Goal: Information Seeking & Learning: Learn about a topic

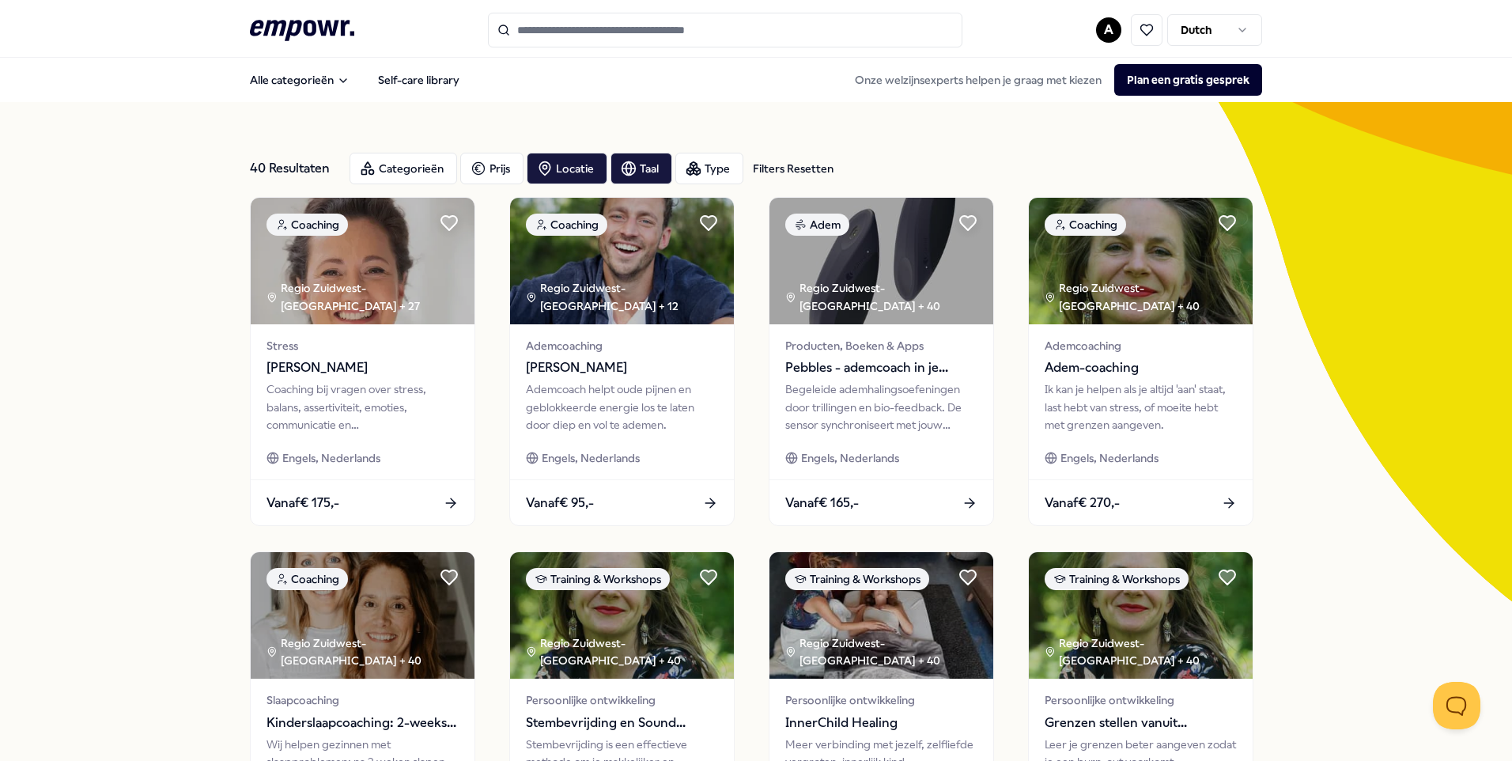
click at [590, 28] on input "Search for products, categories or subcategories" at bounding box center [725, 30] width 474 height 35
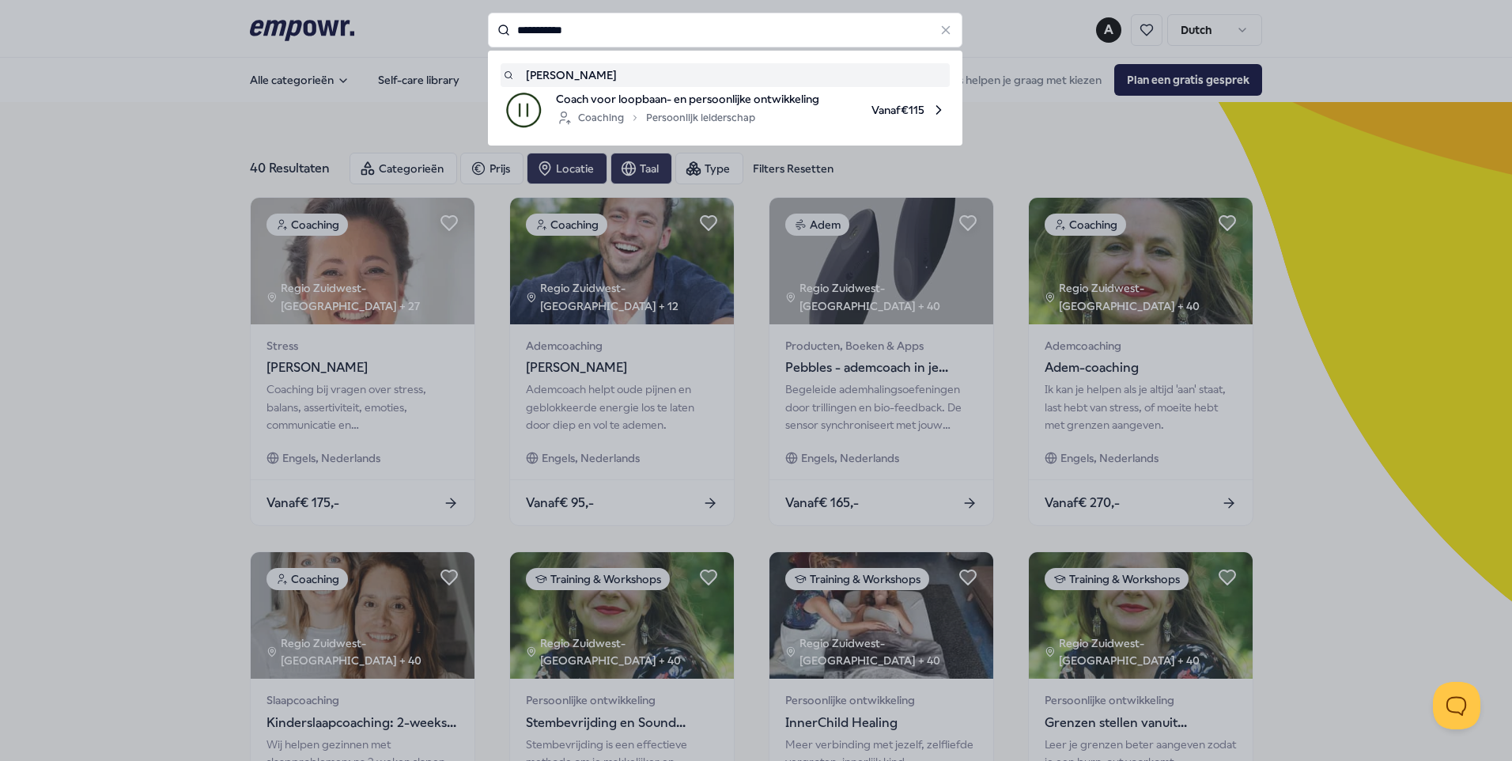
type input "**********"
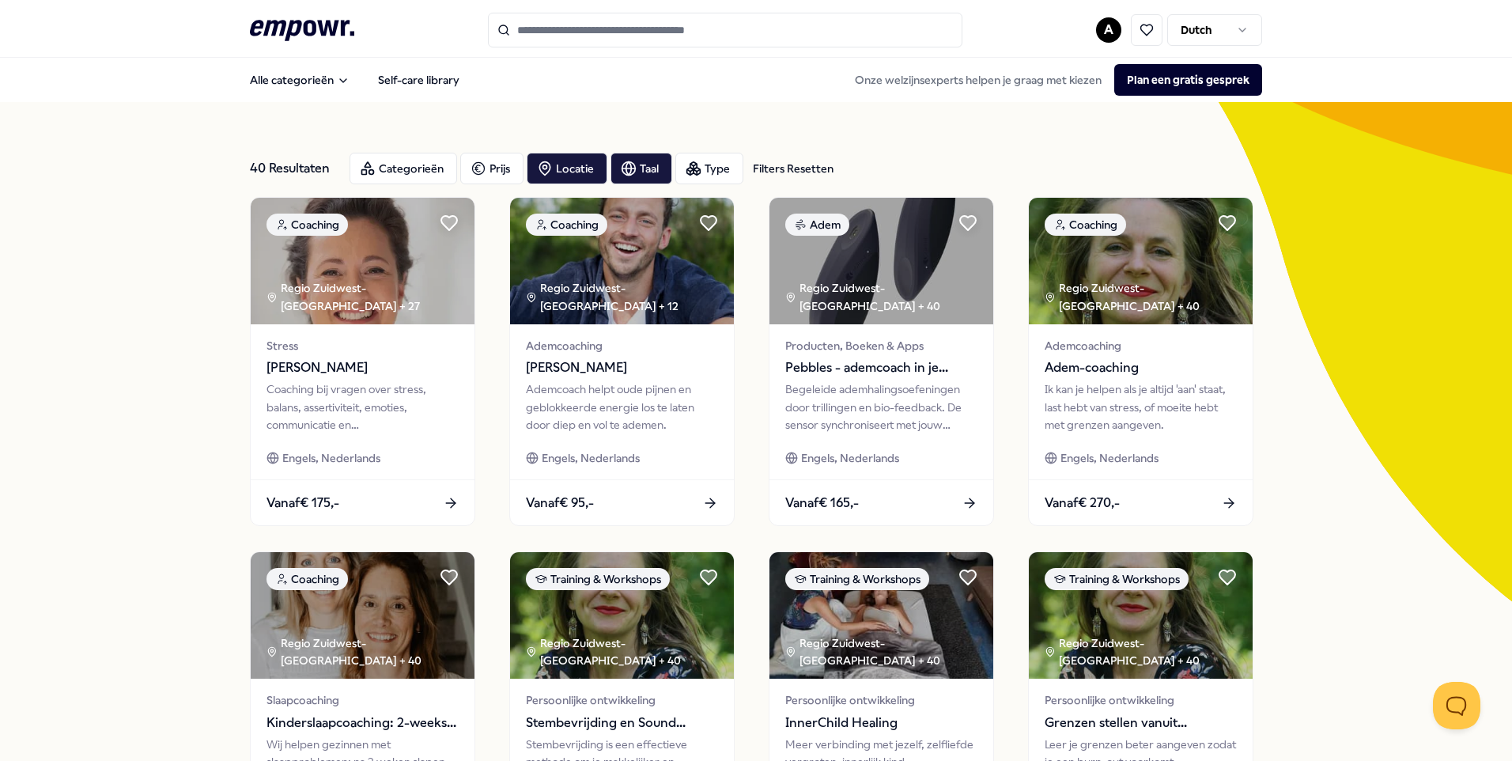
type input "**********"
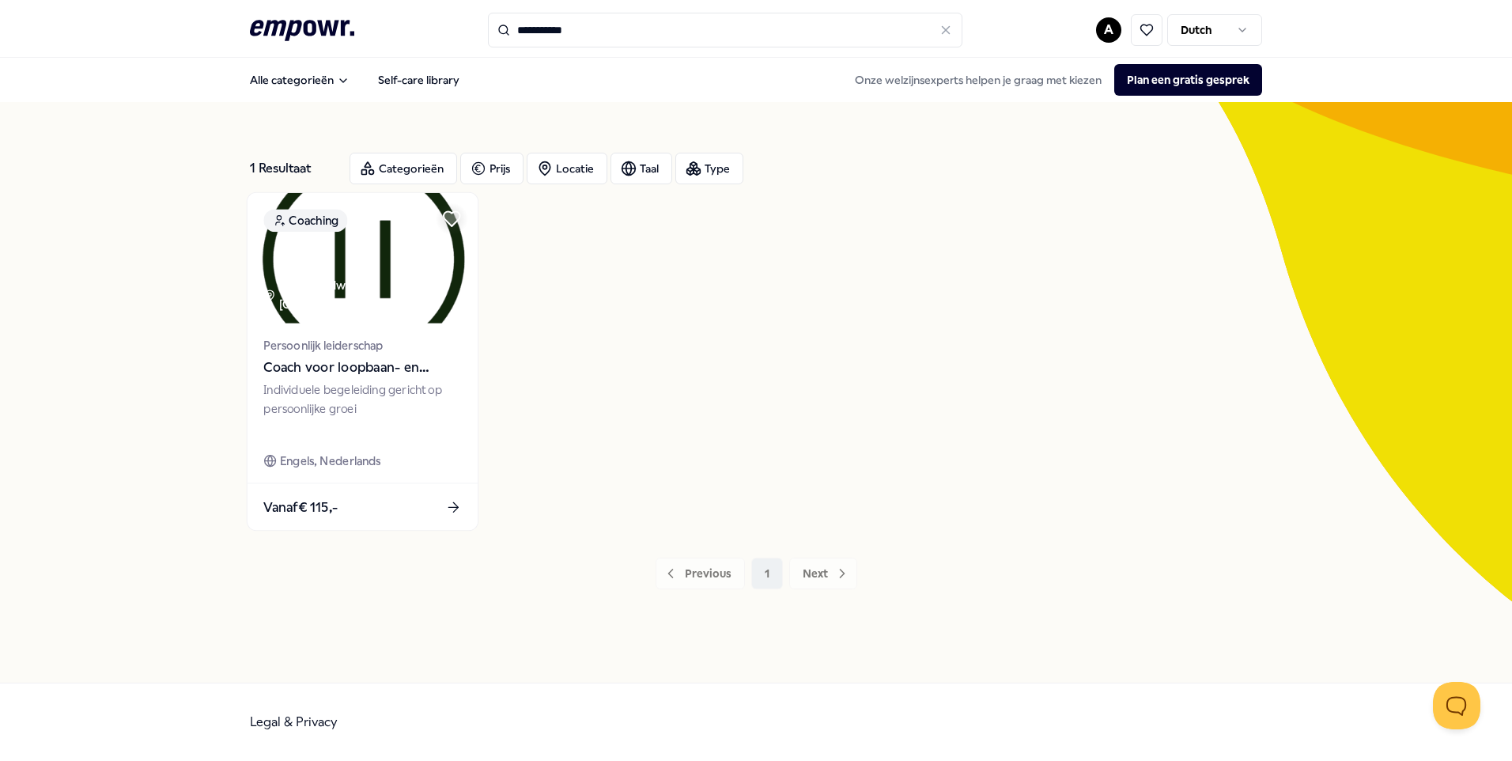
click at [299, 373] on span "Coach voor loopbaan- en persoonlijke ontwikkeling" at bounding box center [362, 367] width 198 height 21
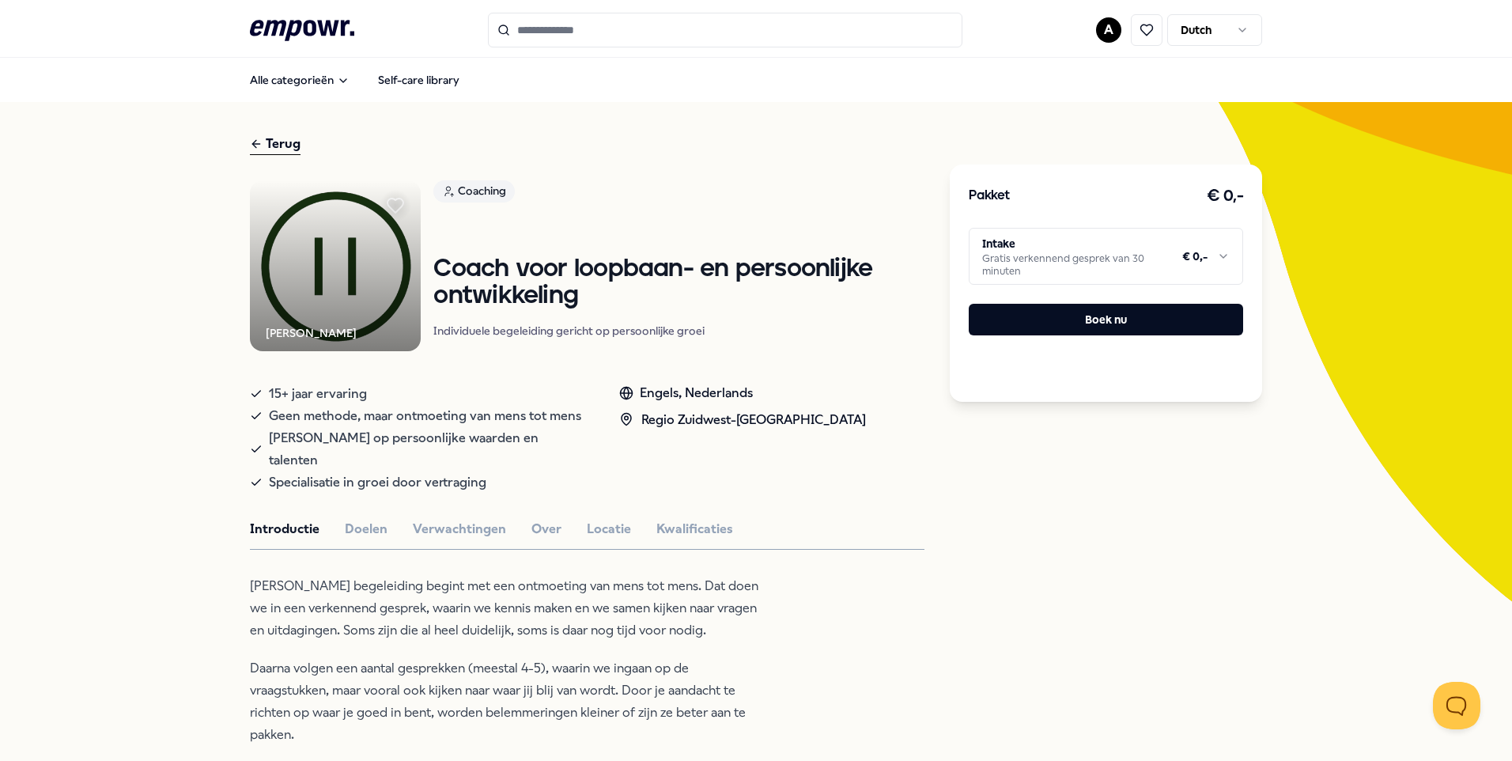
click at [272, 142] on div "Terug" at bounding box center [275, 144] width 51 height 21
type input "**********"
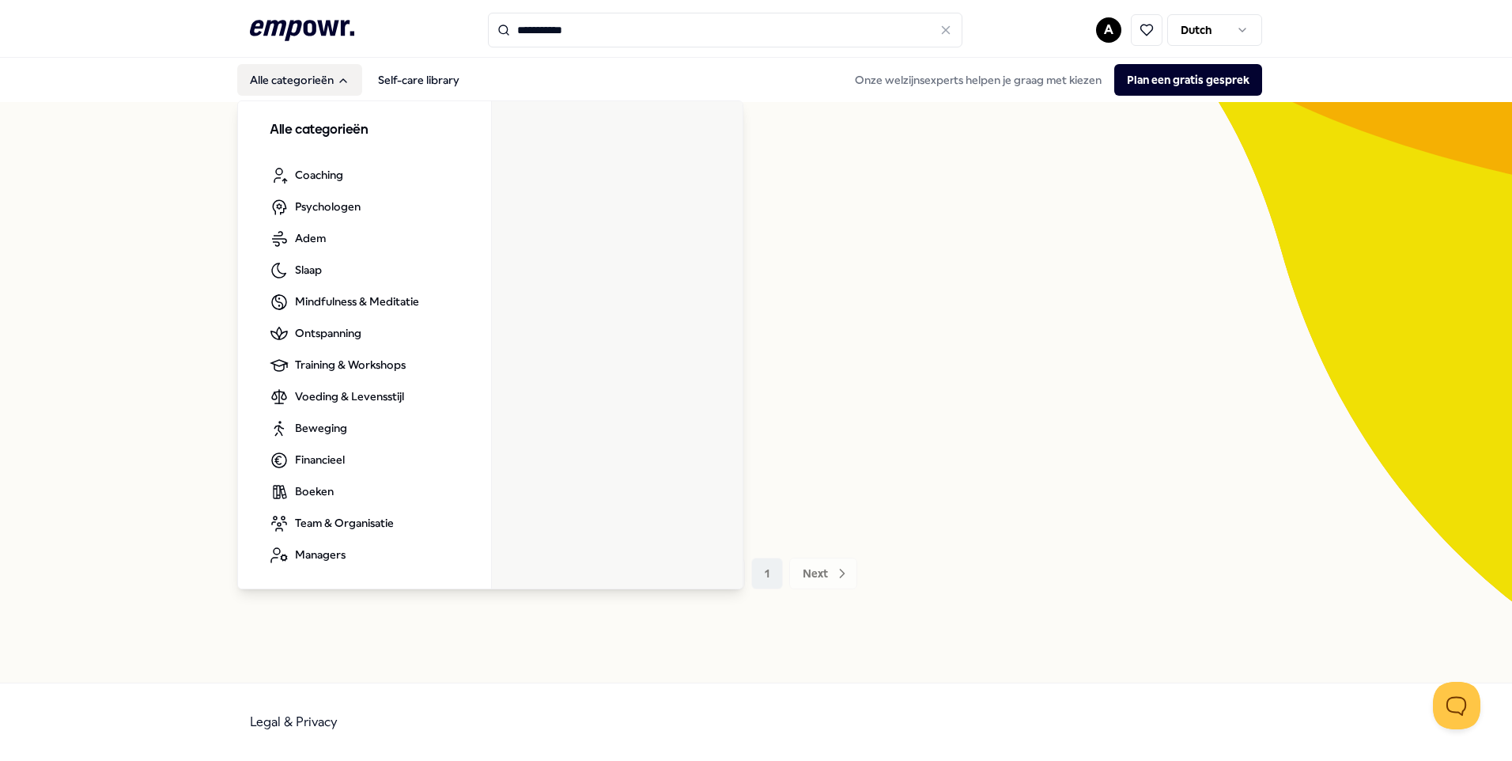
click at [319, 72] on button "Alle categorieën" at bounding box center [299, 80] width 125 height 32
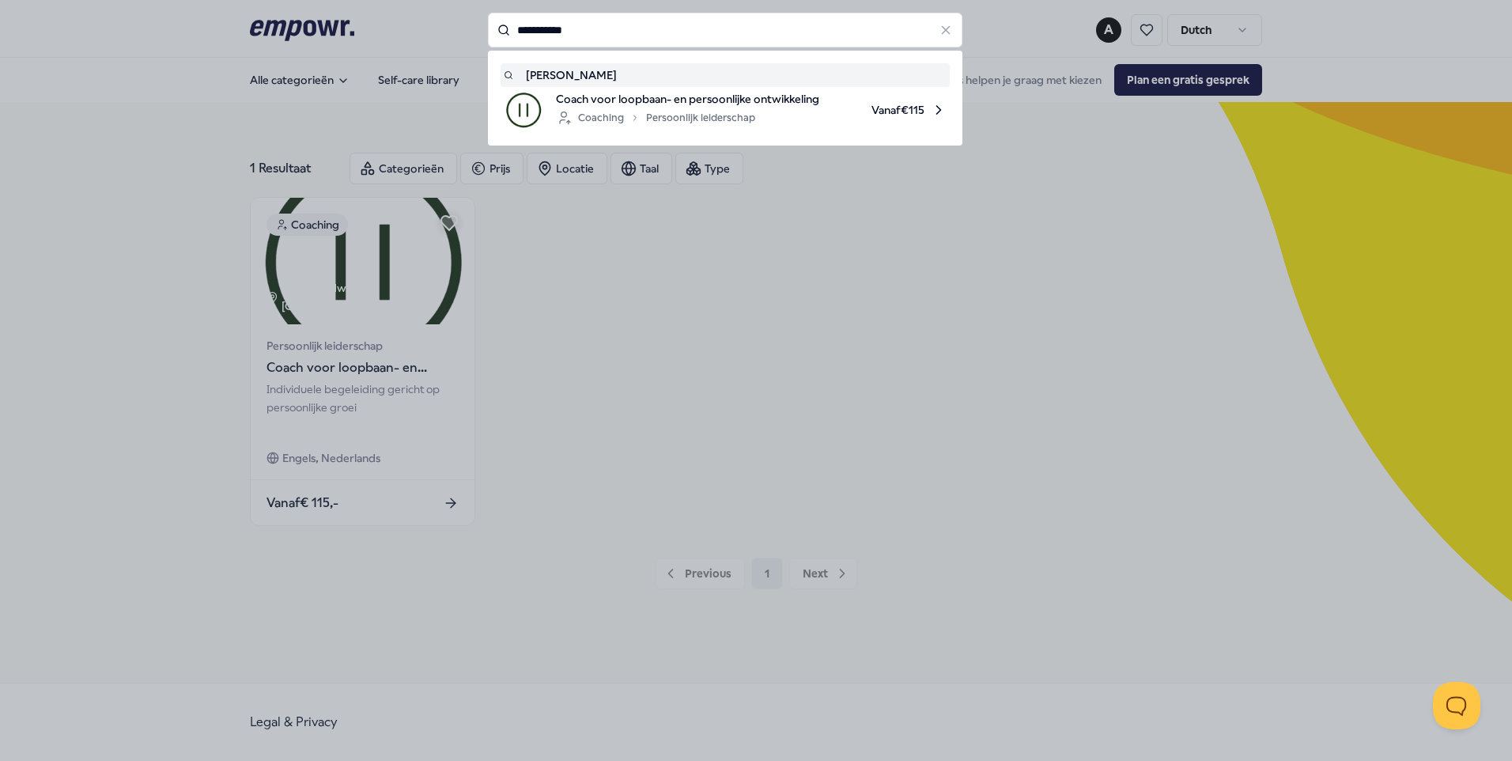
drag, startPoint x: 588, startPoint y: 30, endPoint x: 471, endPoint y: 42, distance: 117.6
click at [488, 42] on div "**********" at bounding box center [725, 30] width 474 height 35
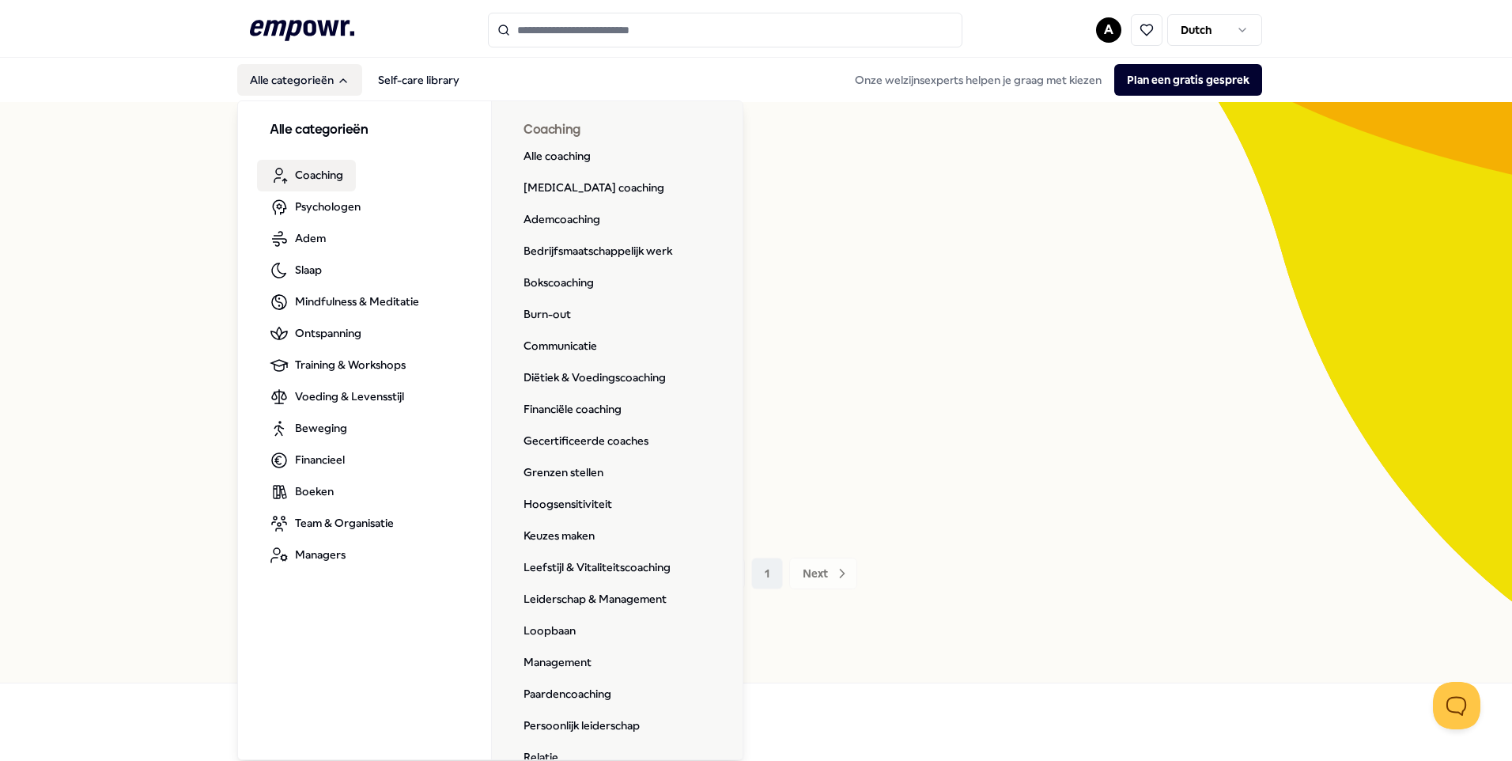
click at [327, 173] on span "Coaching" at bounding box center [319, 174] width 48 height 17
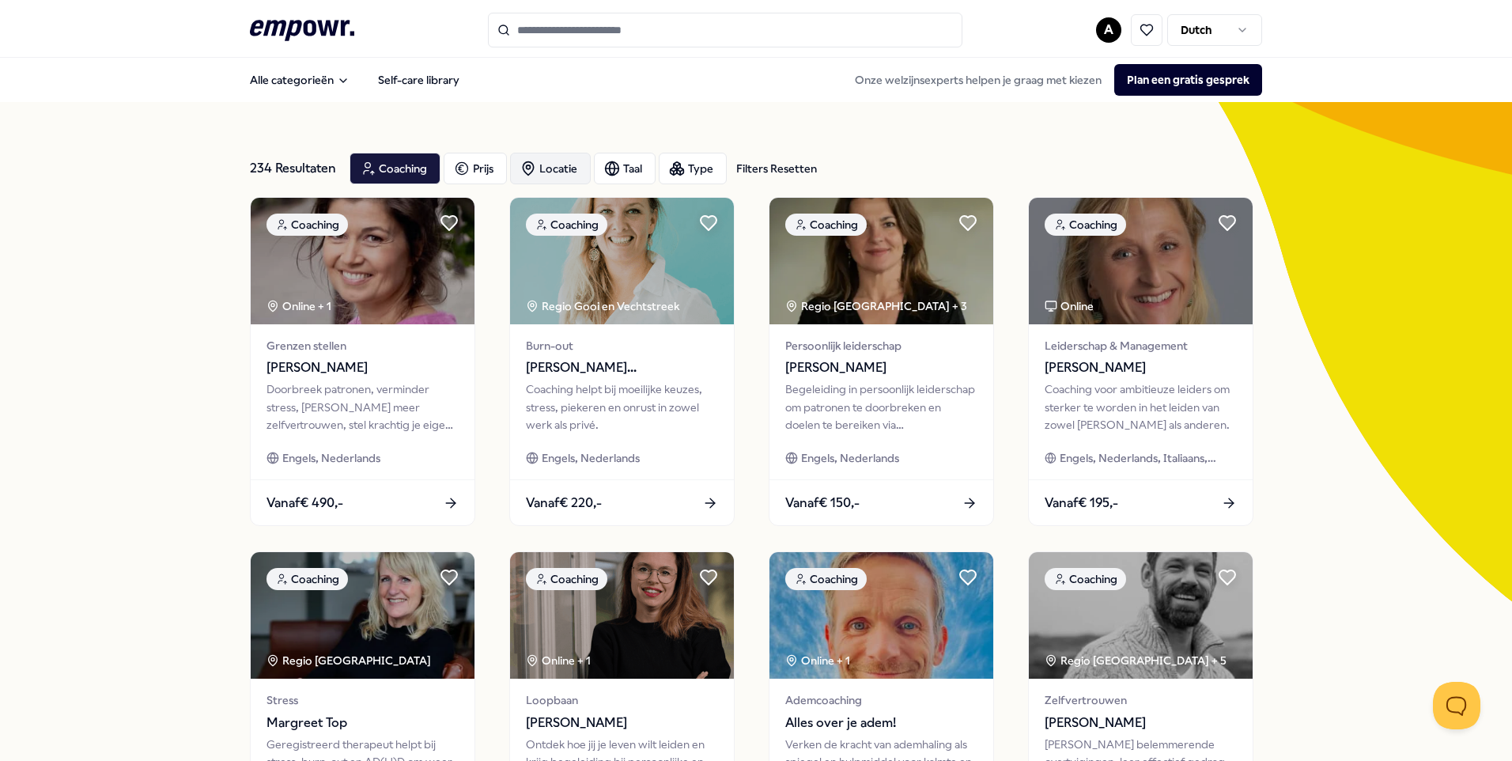
click at [569, 166] on div "Locatie" at bounding box center [550, 169] width 81 height 32
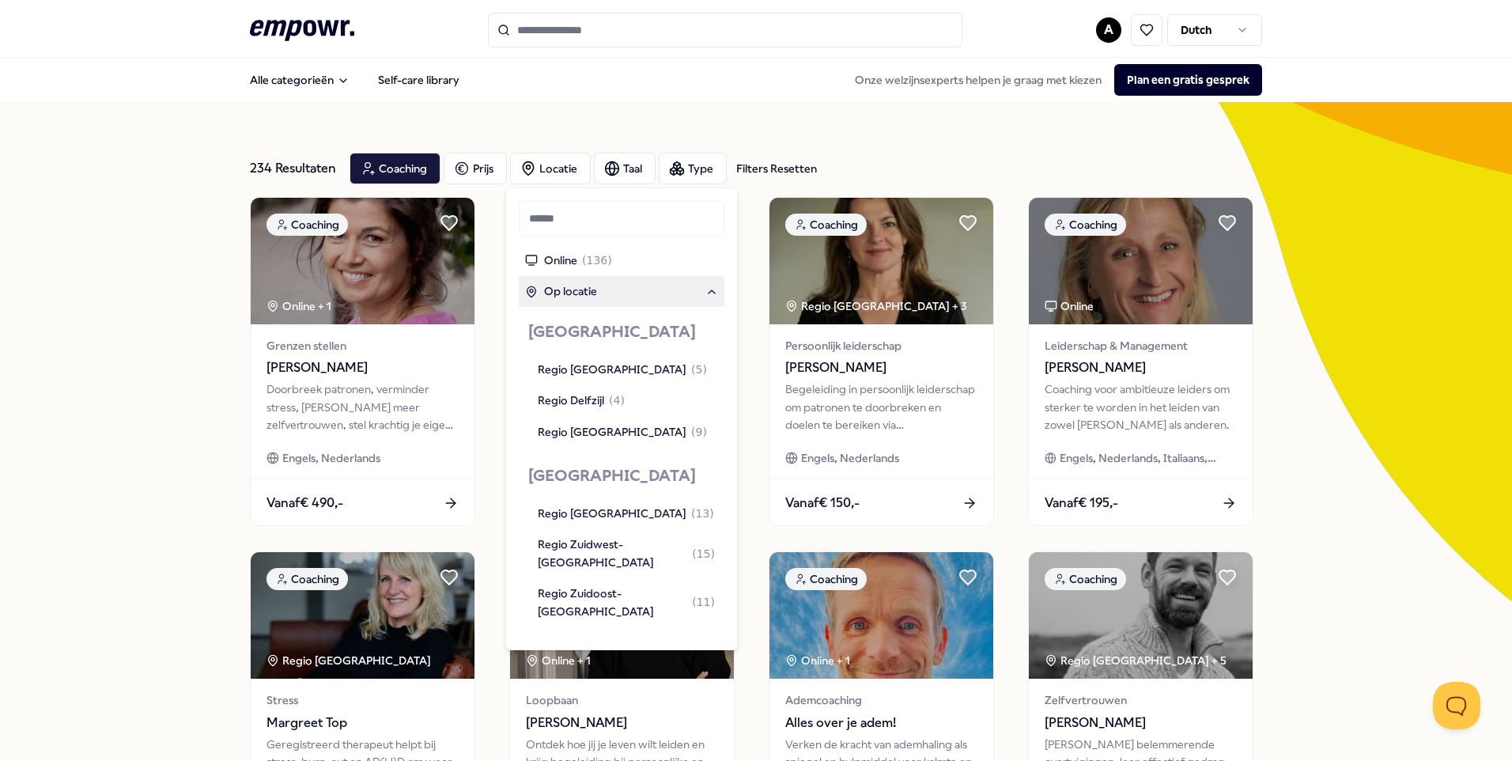
click at [581, 288] on span "Op locatie" at bounding box center [570, 290] width 53 height 17
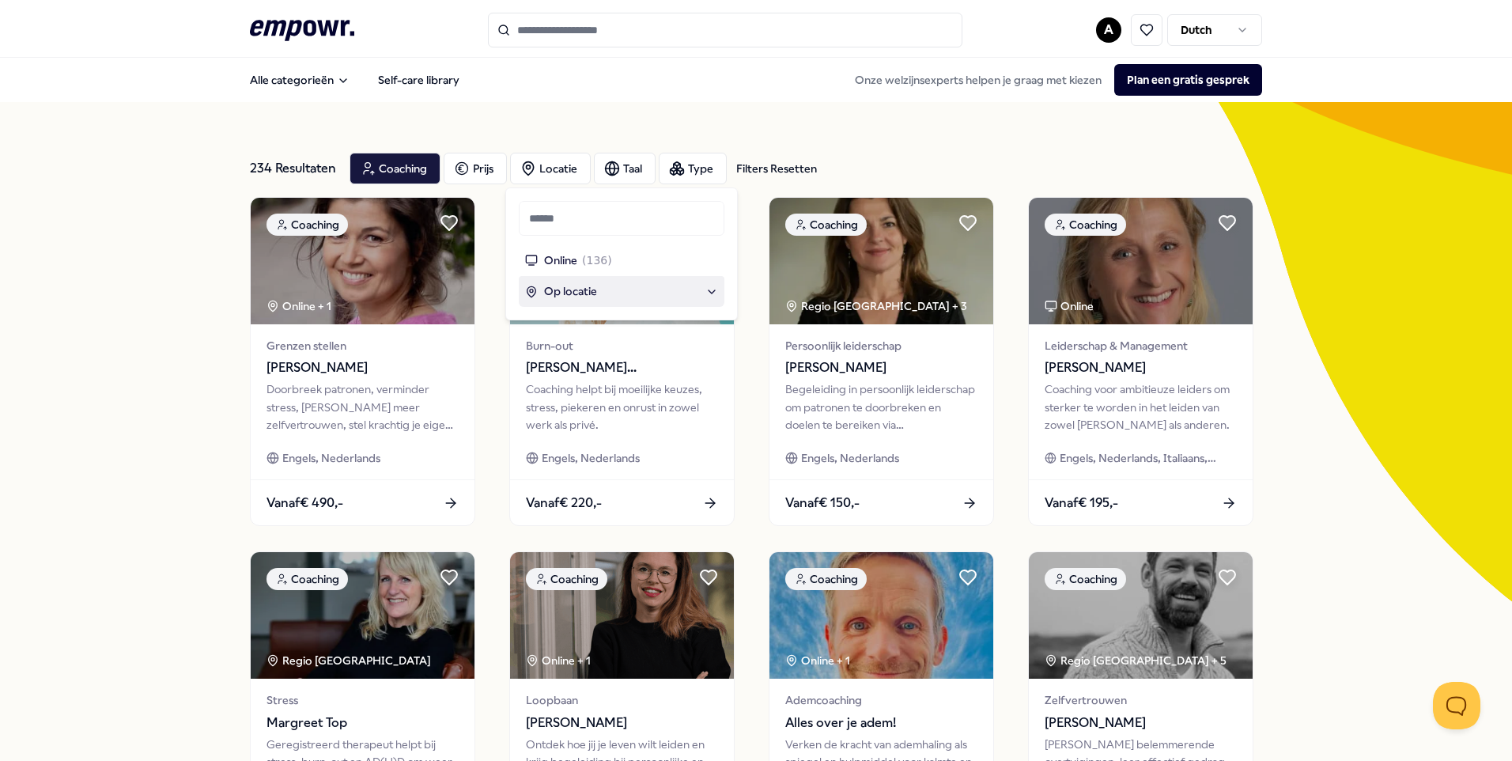
click at [700, 288] on div "Op locatie" at bounding box center [621, 290] width 193 height 17
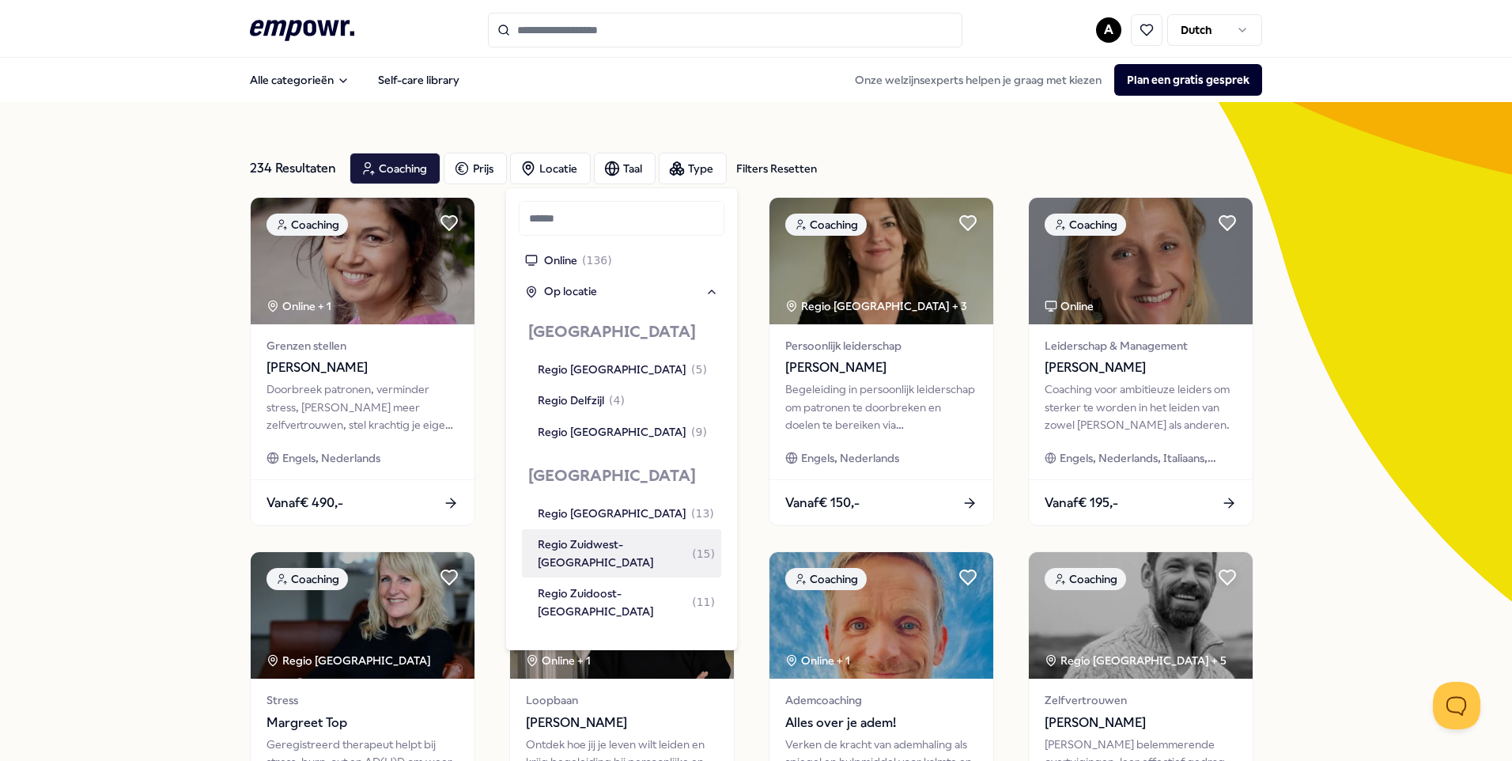
click at [635, 545] on div "Regio Zuidwest-[GEOGRAPHIC_DATA] ( 15 )" at bounding box center [626, 553] width 177 height 36
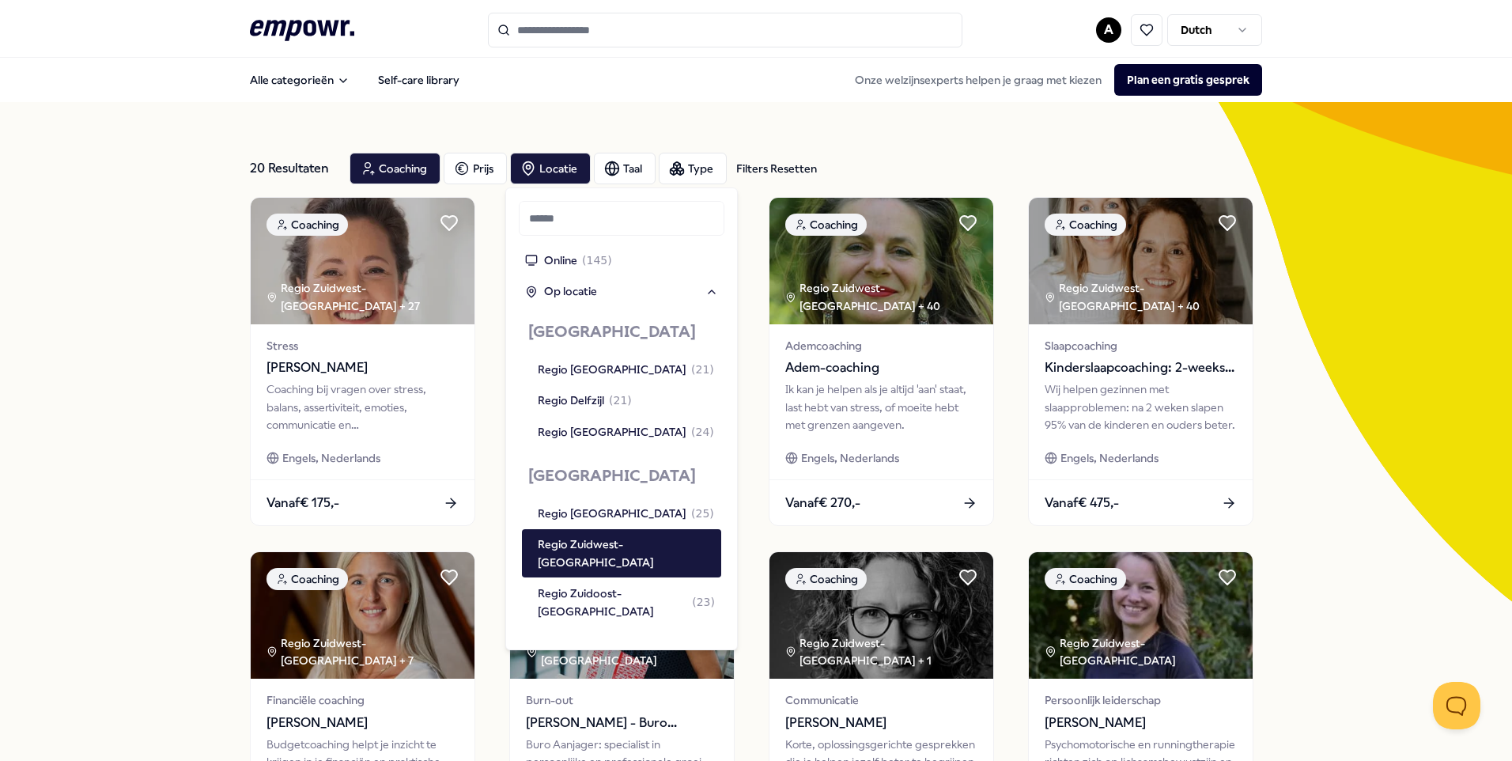
click at [1282, 498] on div "20 Resultaten Filters Resetten Coaching Prijs Locatie Taal Type Filters Resette…" at bounding box center [756, 719] width 1512 height 1234
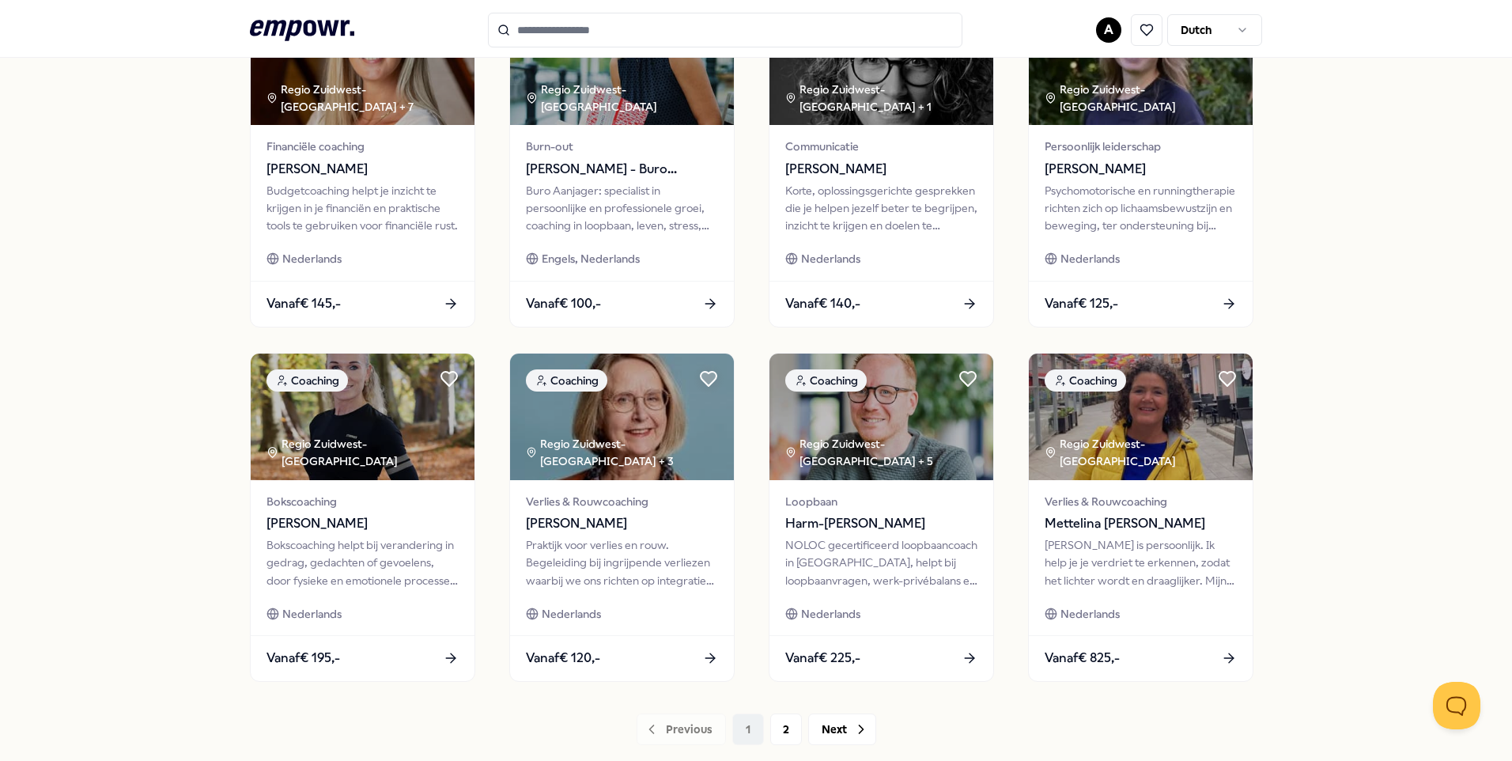
scroll to position [633, 0]
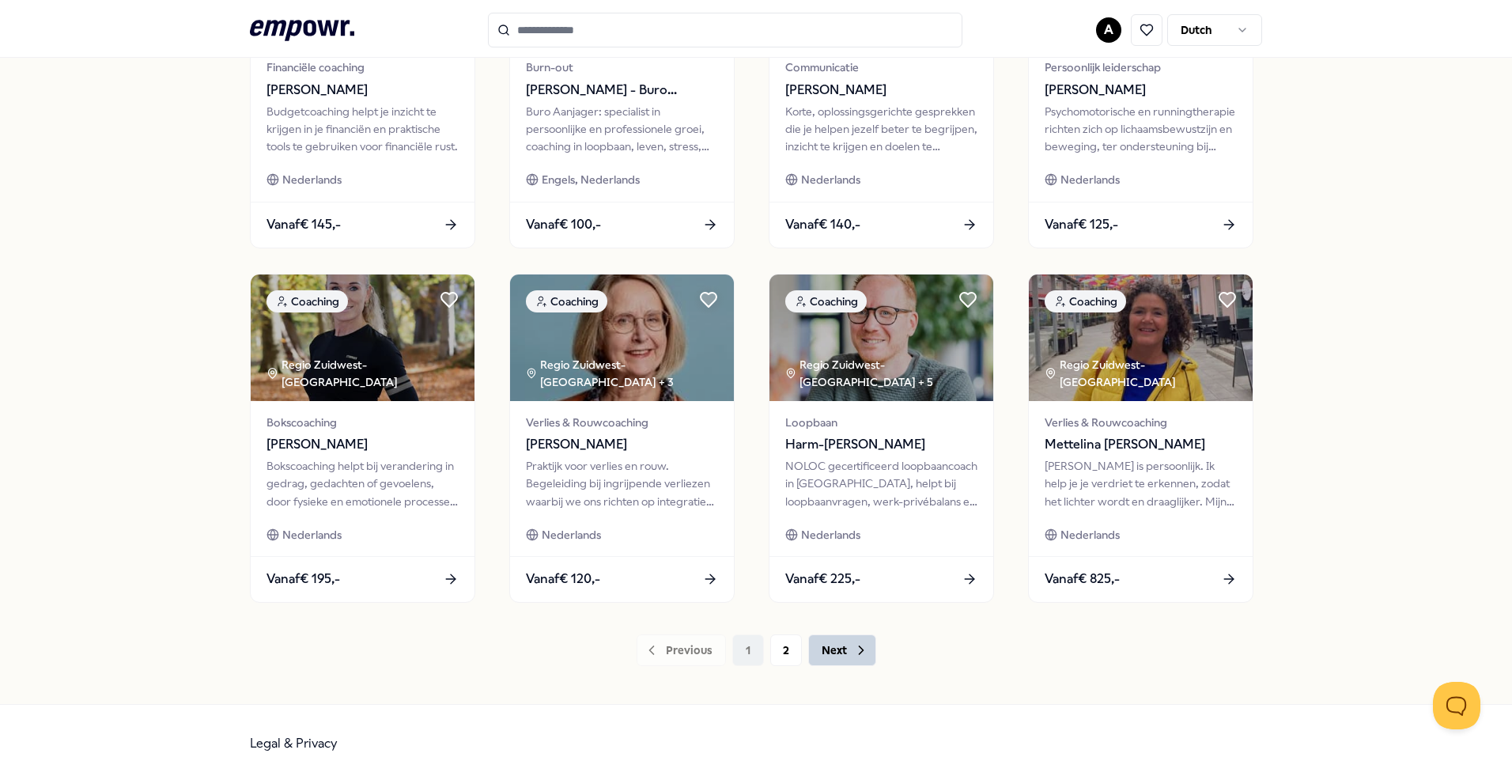
click at [834, 652] on button "Next" at bounding box center [842, 650] width 68 height 32
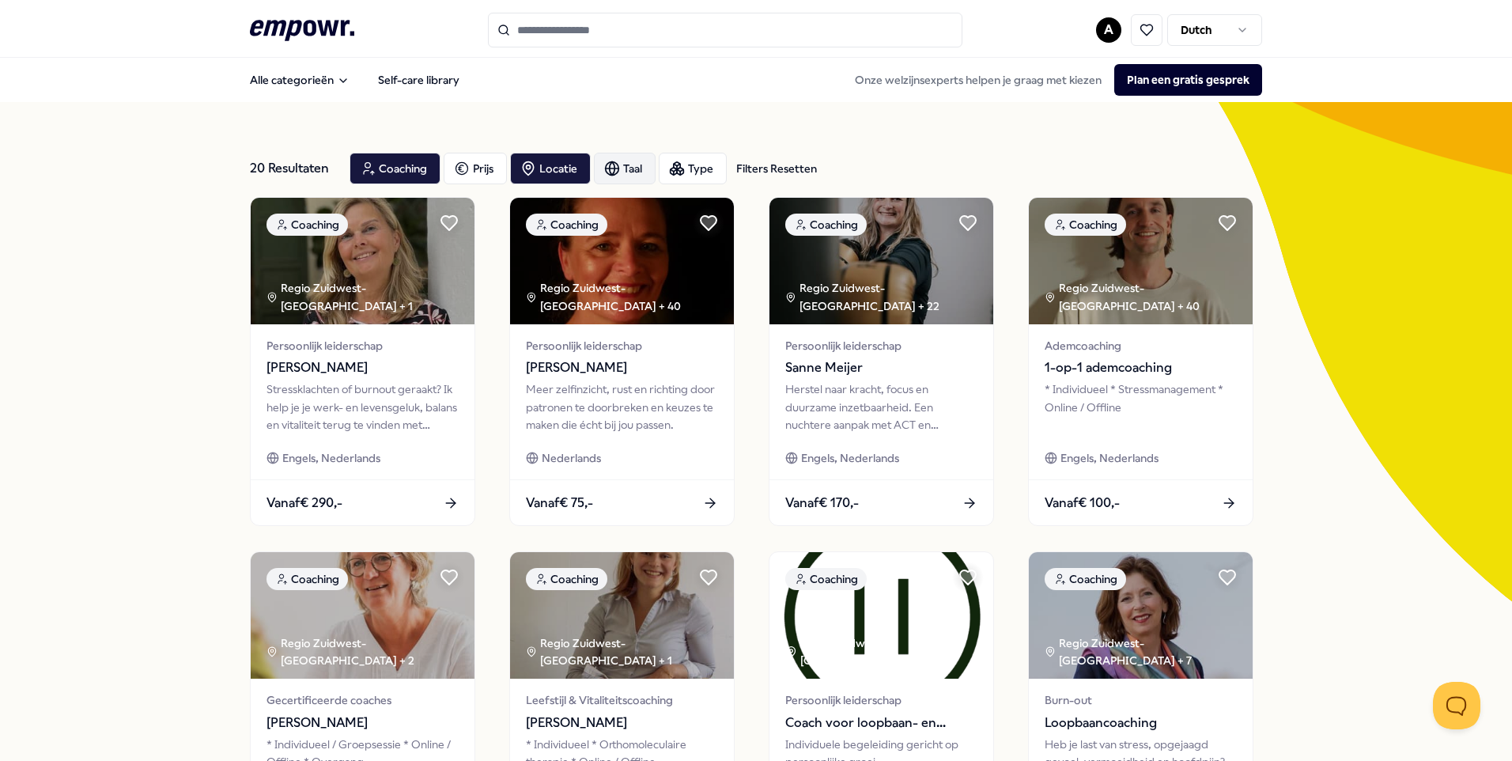
click at [631, 166] on div "Taal" at bounding box center [625, 169] width 62 height 32
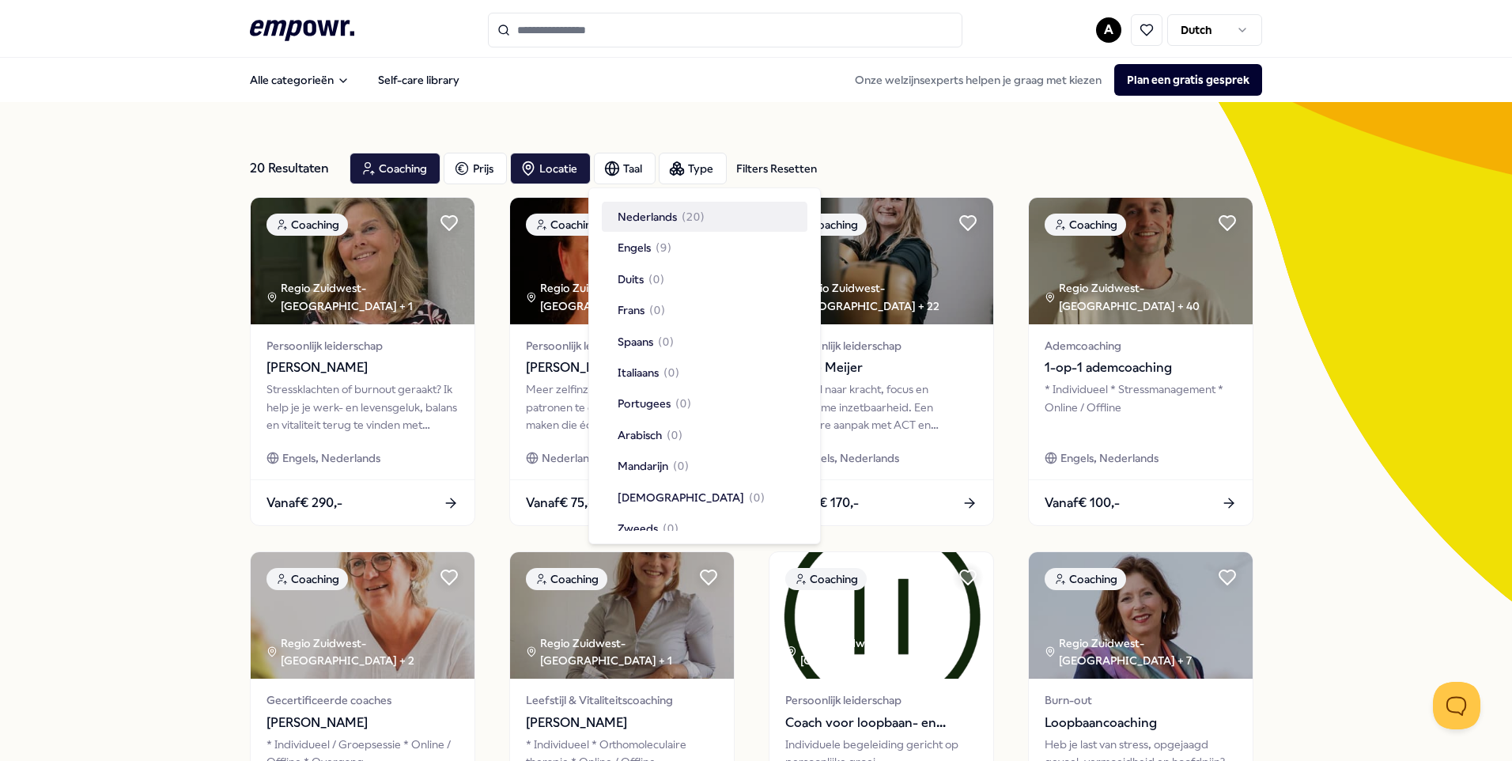
click at [663, 213] on span "Nederlands" at bounding box center [647, 216] width 59 height 17
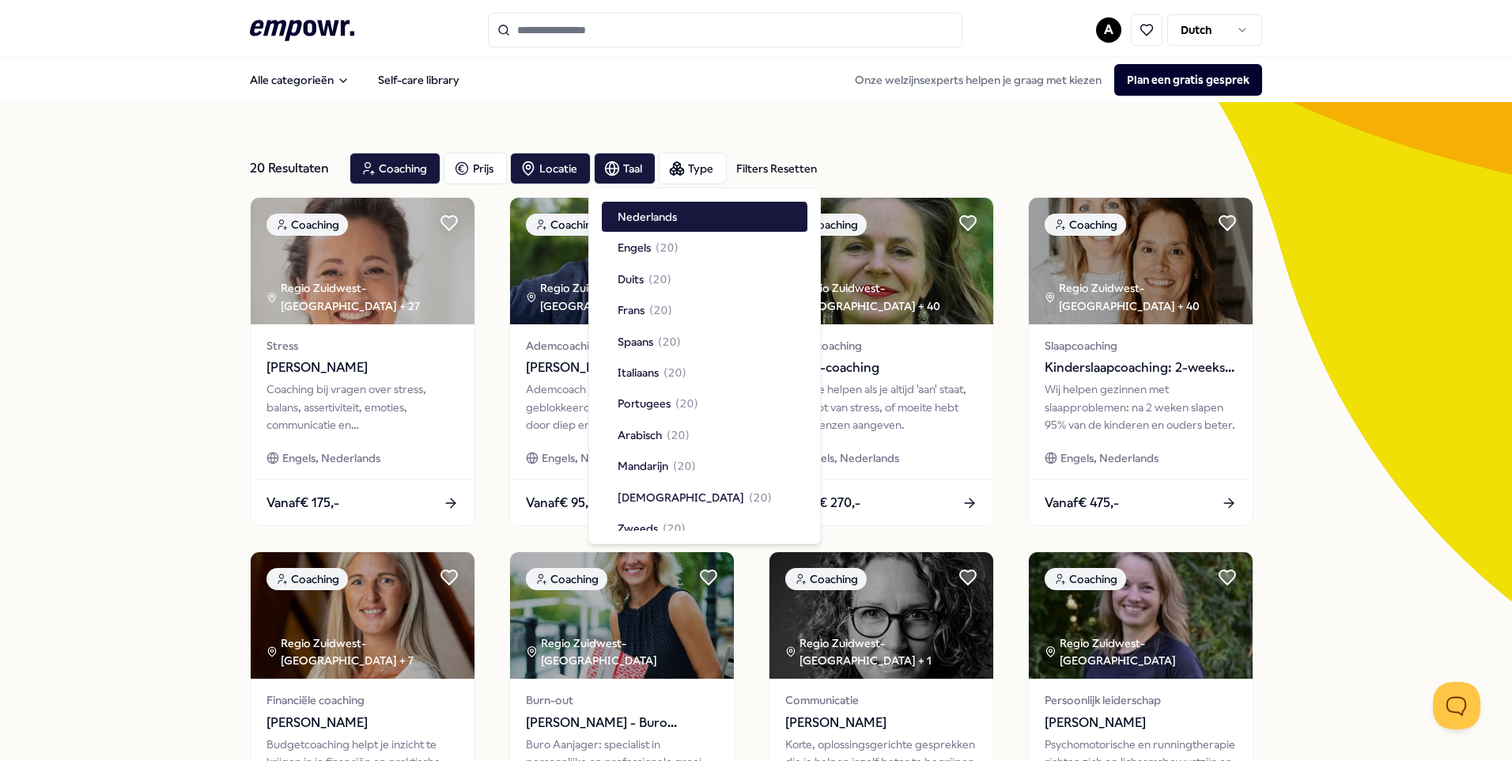
click at [822, 135] on div "20 Resultaten Filters Resetten Coaching Prijs Locatie Taal Type Filters Resette…" at bounding box center [756, 719] width 1012 height 1234
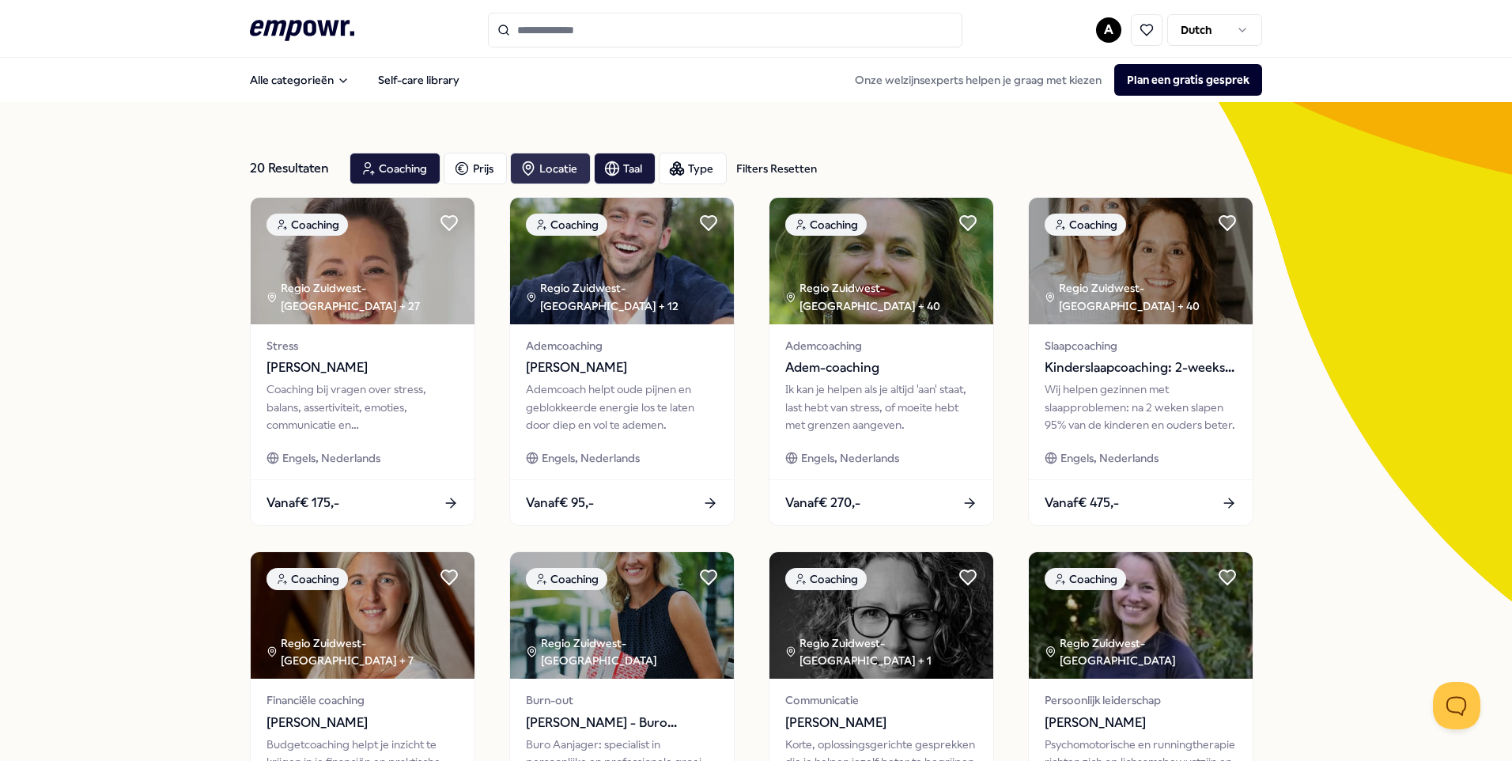
click at [561, 170] on div "Locatie" at bounding box center [550, 169] width 81 height 32
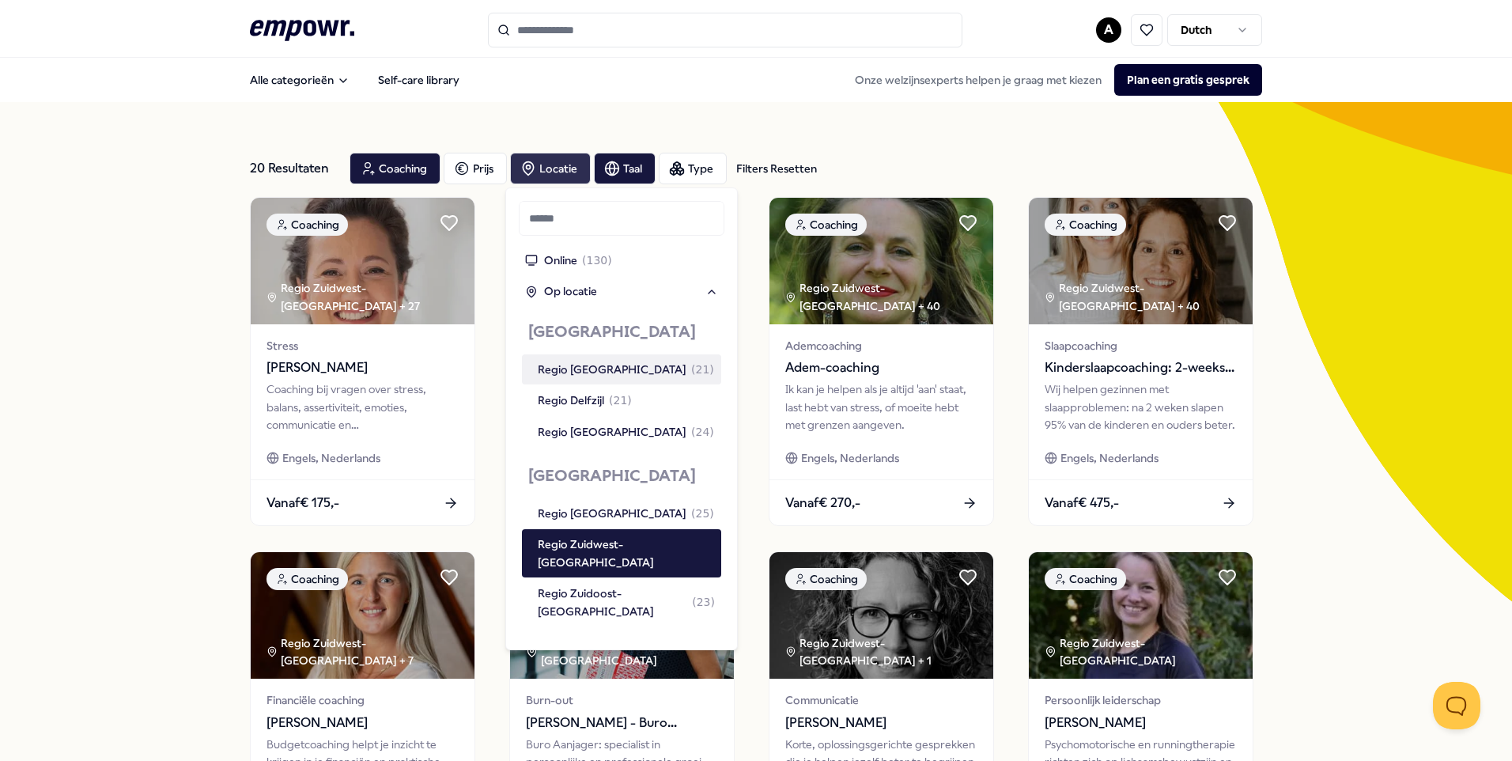
click at [561, 170] on div "Locatie" at bounding box center [550, 169] width 81 height 32
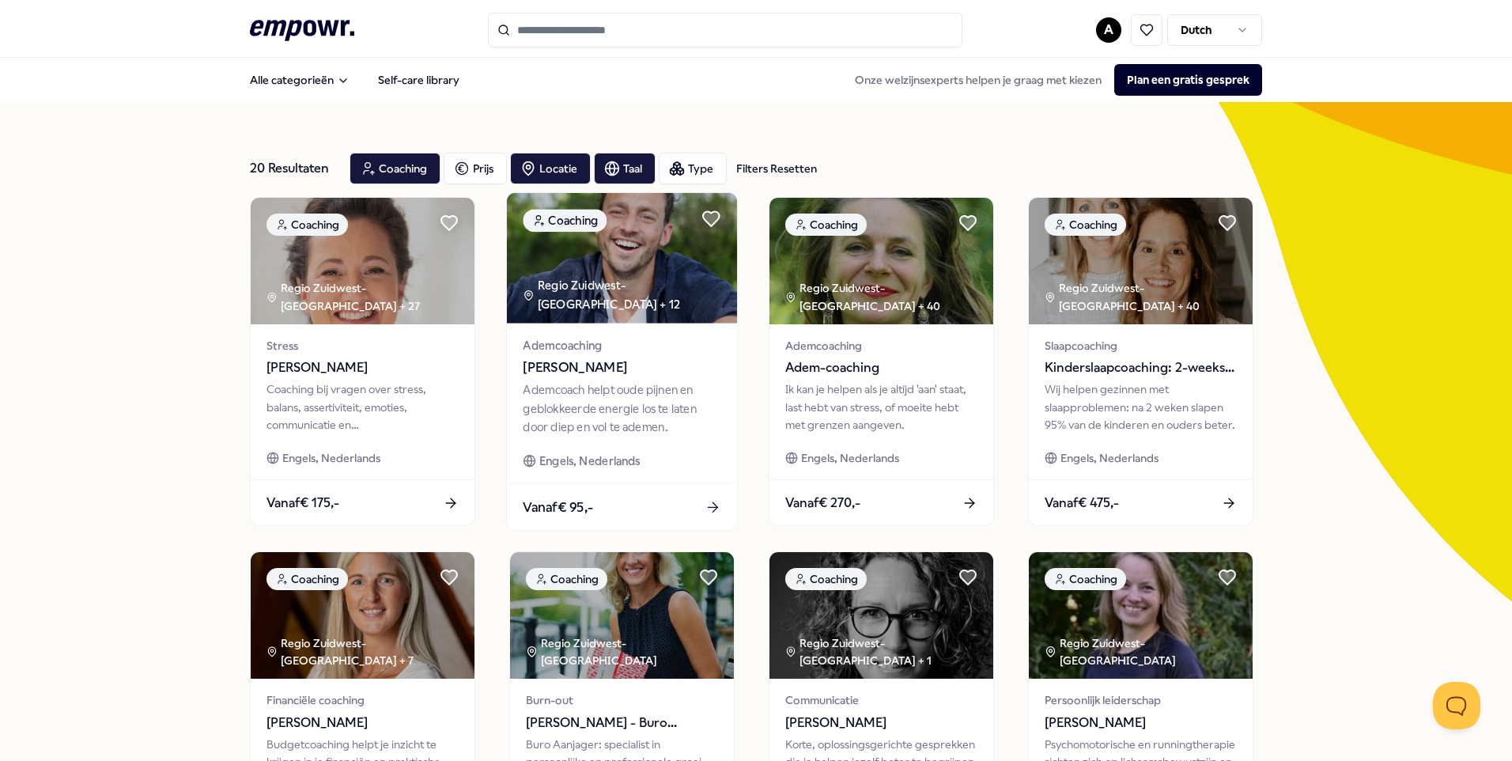
click at [576, 296] on div "Regio Zuidwest-[GEOGRAPHIC_DATA] + 12" at bounding box center [630, 295] width 214 height 36
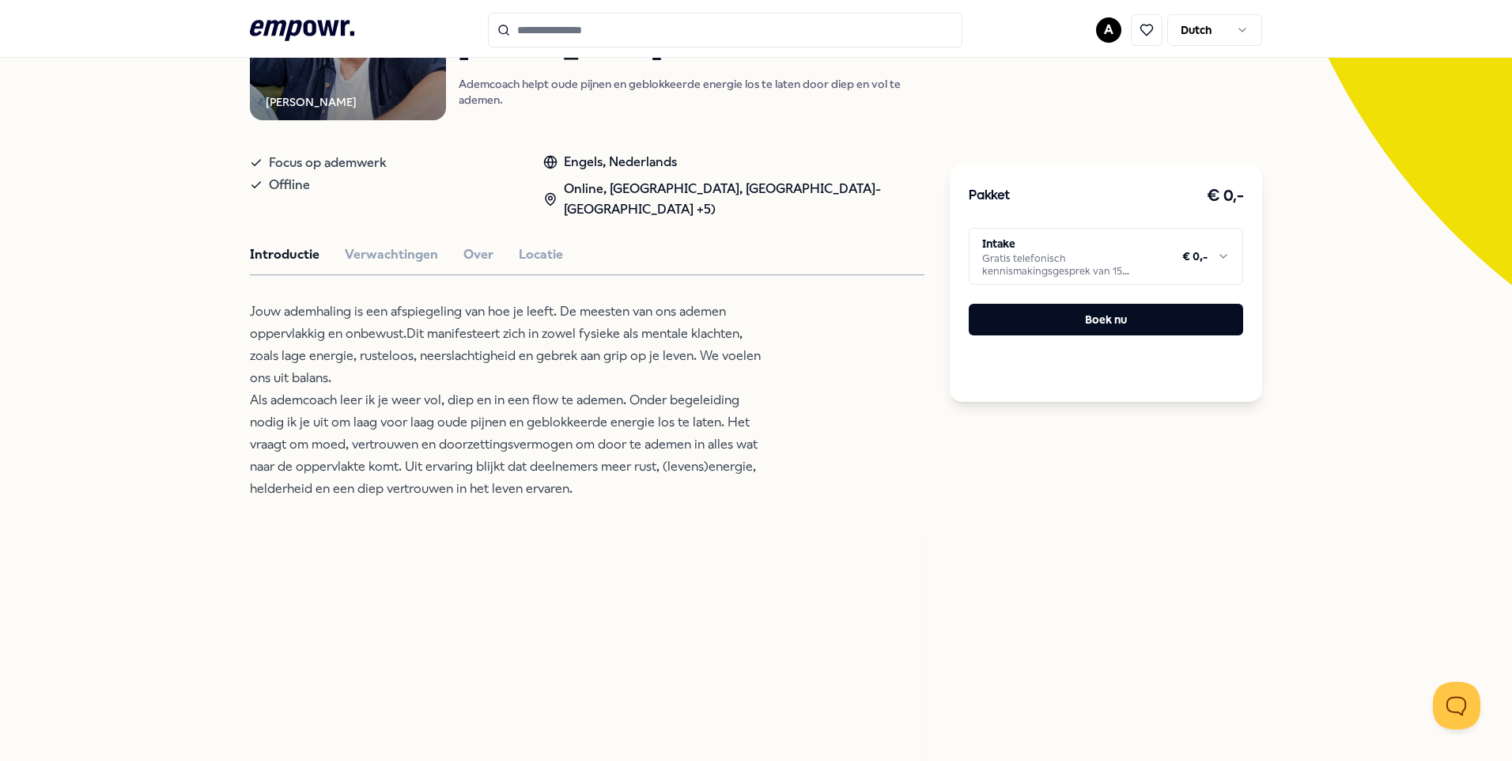
scroll to position [237, 0]
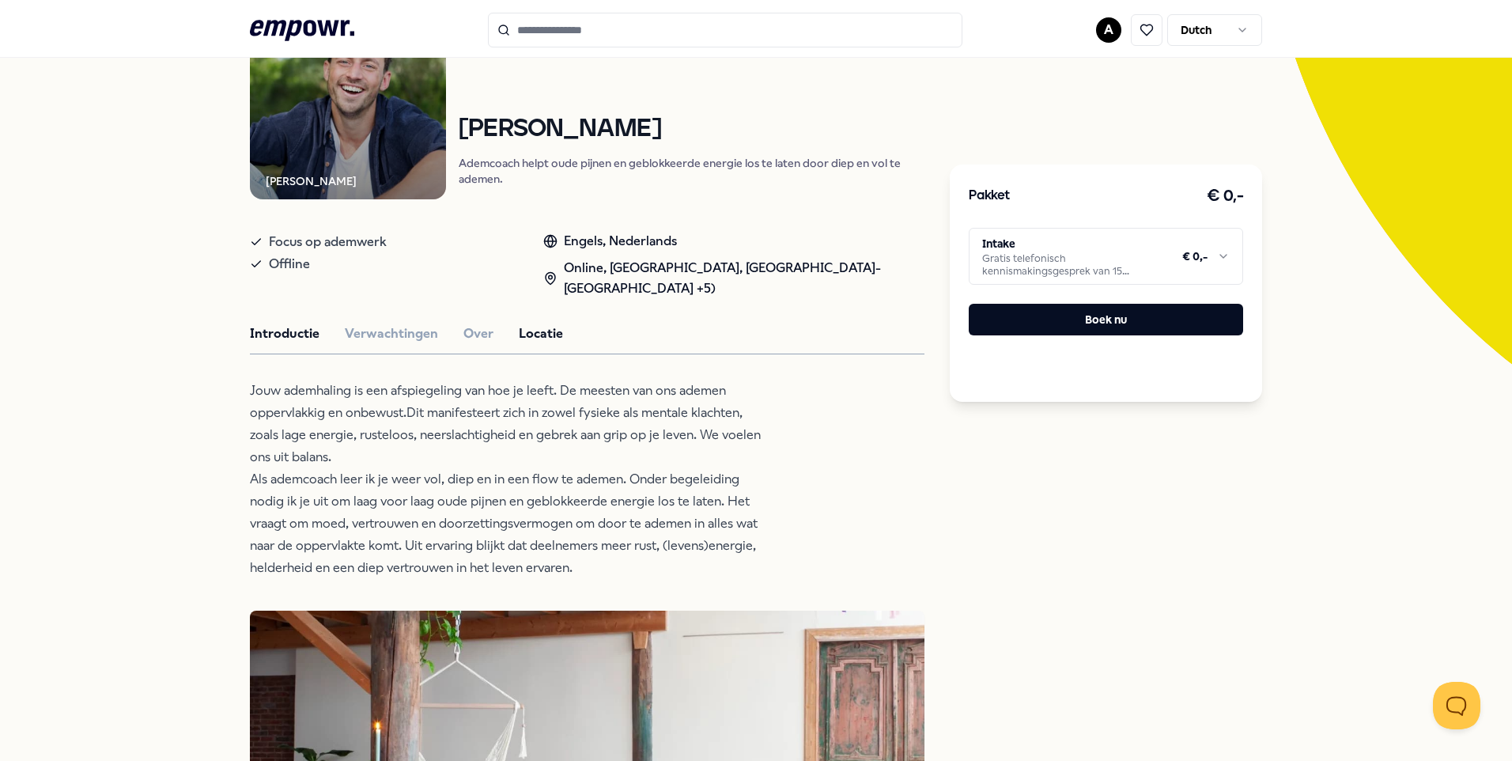
click at [530, 330] on button "Locatie" at bounding box center [541, 333] width 44 height 21
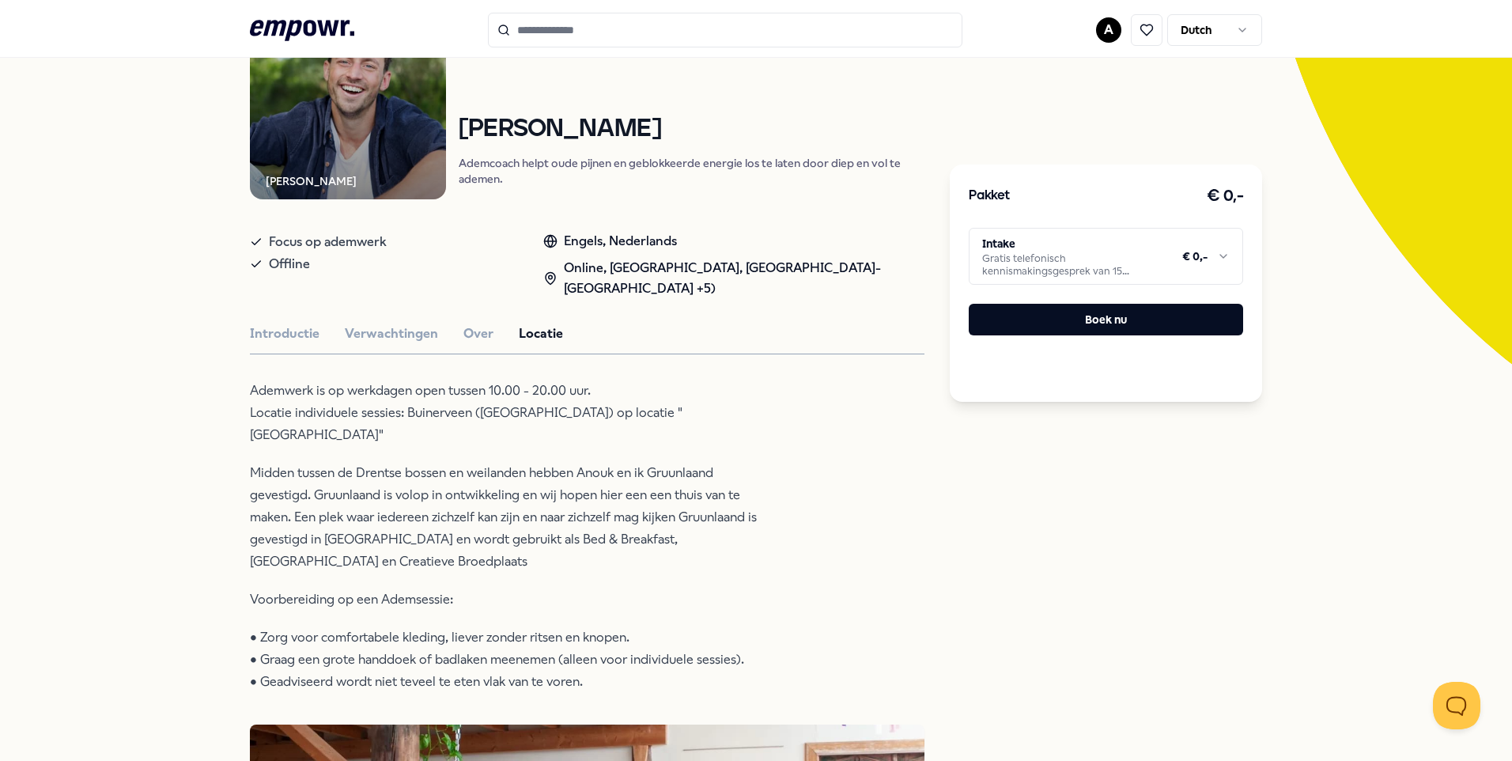
click at [557, 274] on icon at bounding box center [550, 278] width 14 height 14
click at [697, 270] on div "Online, [GEOGRAPHIC_DATA], [GEOGRAPHIC_DATA]-[GEOGRAPHIC_DATA] +5)" at bounding box center [733, 278] width 381 height 40
click at [694, 268] on div "Online, [GEOGRAPHIC_DATA], [GEOGRAPHIC_DATA]-[GEOGRAPHIC_DATA] +5)" at bounding box center [733, 278] width 381 height 40
click at [639, 285] on div "Online, [GEOGRAPHIC_DATA], [GEOGRAPHIC_DATA]-[GEOGRAPHIC_DATA] +5)" at bounding box center [733, 278] width 381 height 40
click at [637, 285] on div "Online, [GEOGRAPHIC_DATA], [GEOGRAPHIC_DATA]-[GEOGRAPHIC_DATA] +5)" at bounding box center [733, 278] width 381 height 40
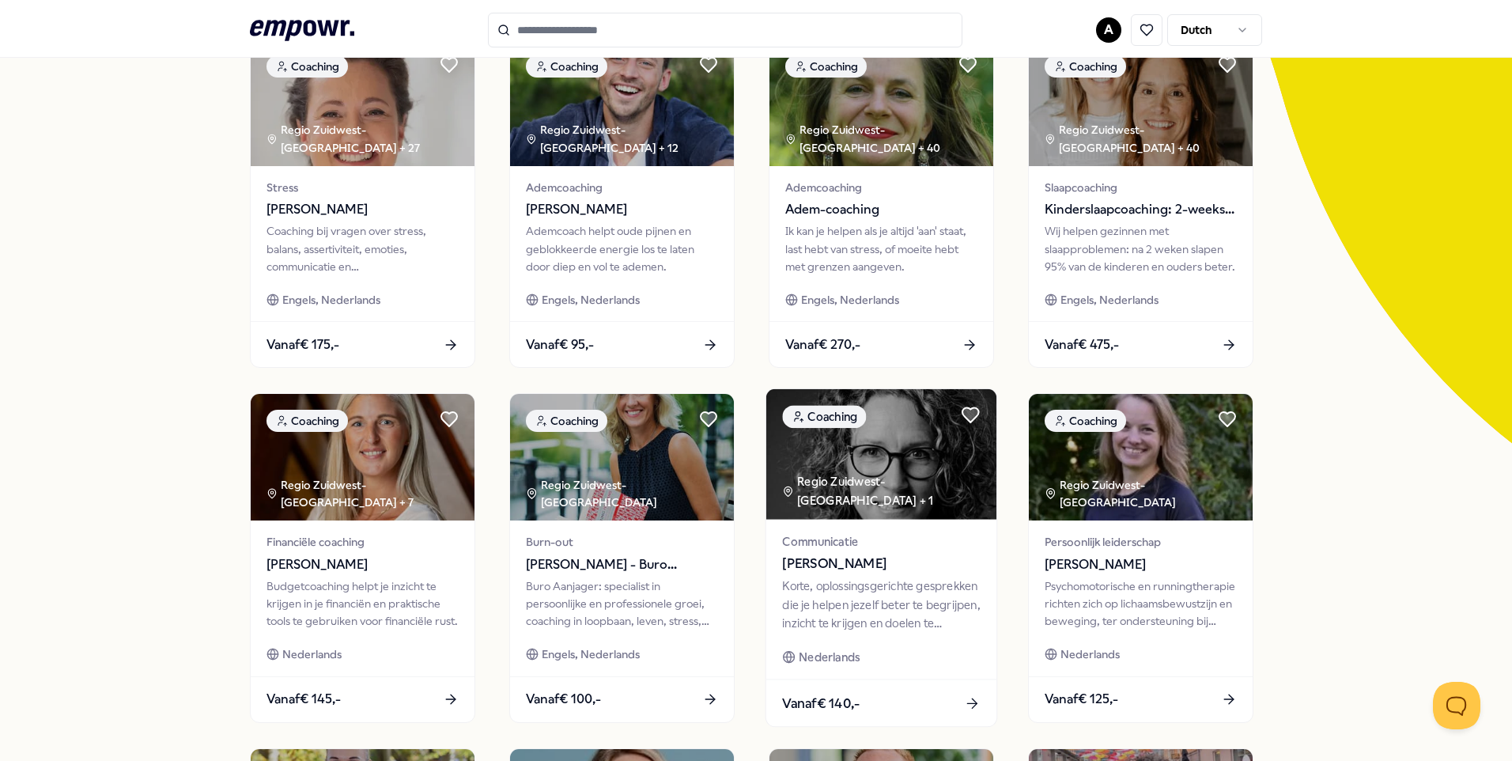
scroll to position [237, 0]
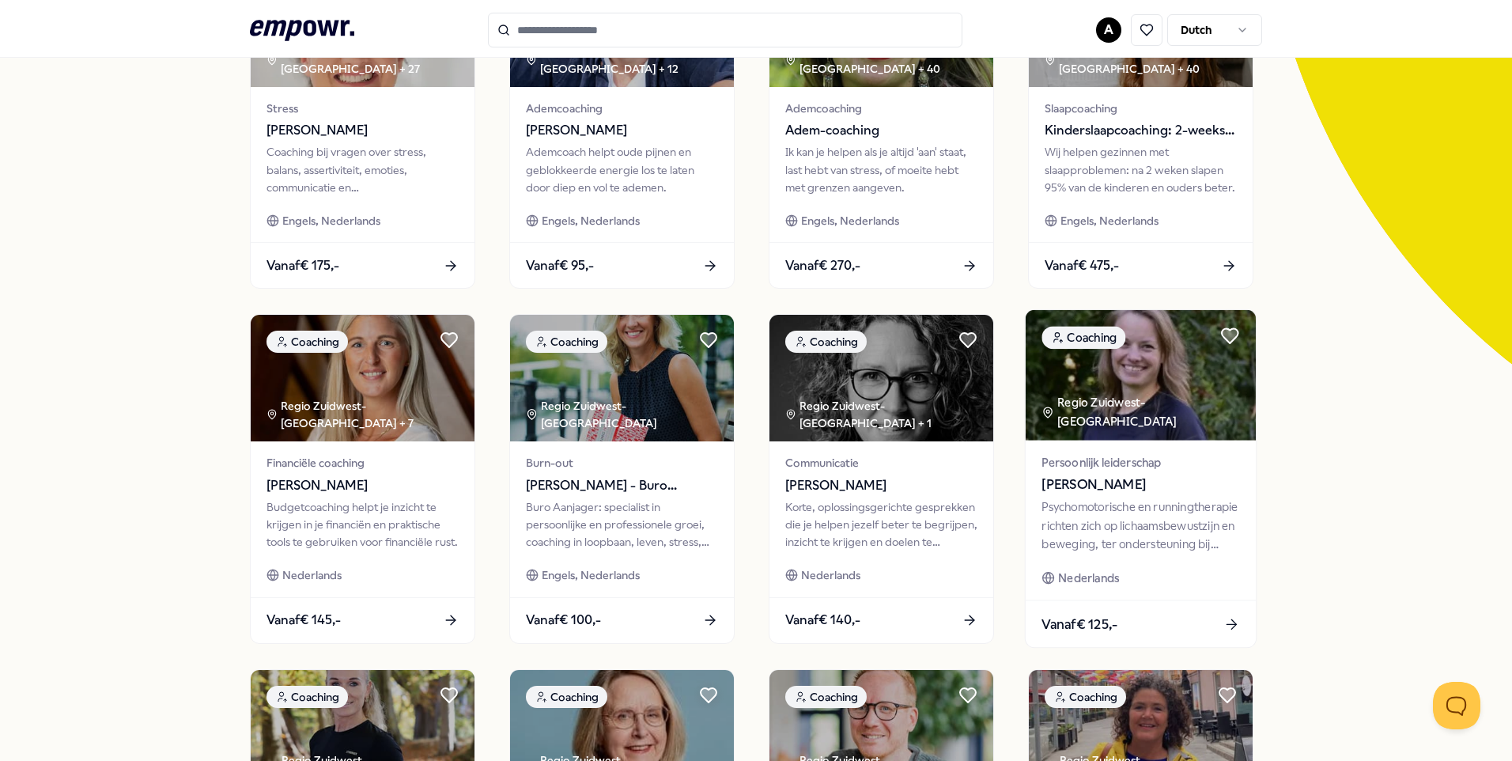
click at [1132, 438] on img at bounding box center [1141, 375] width 230 height 130
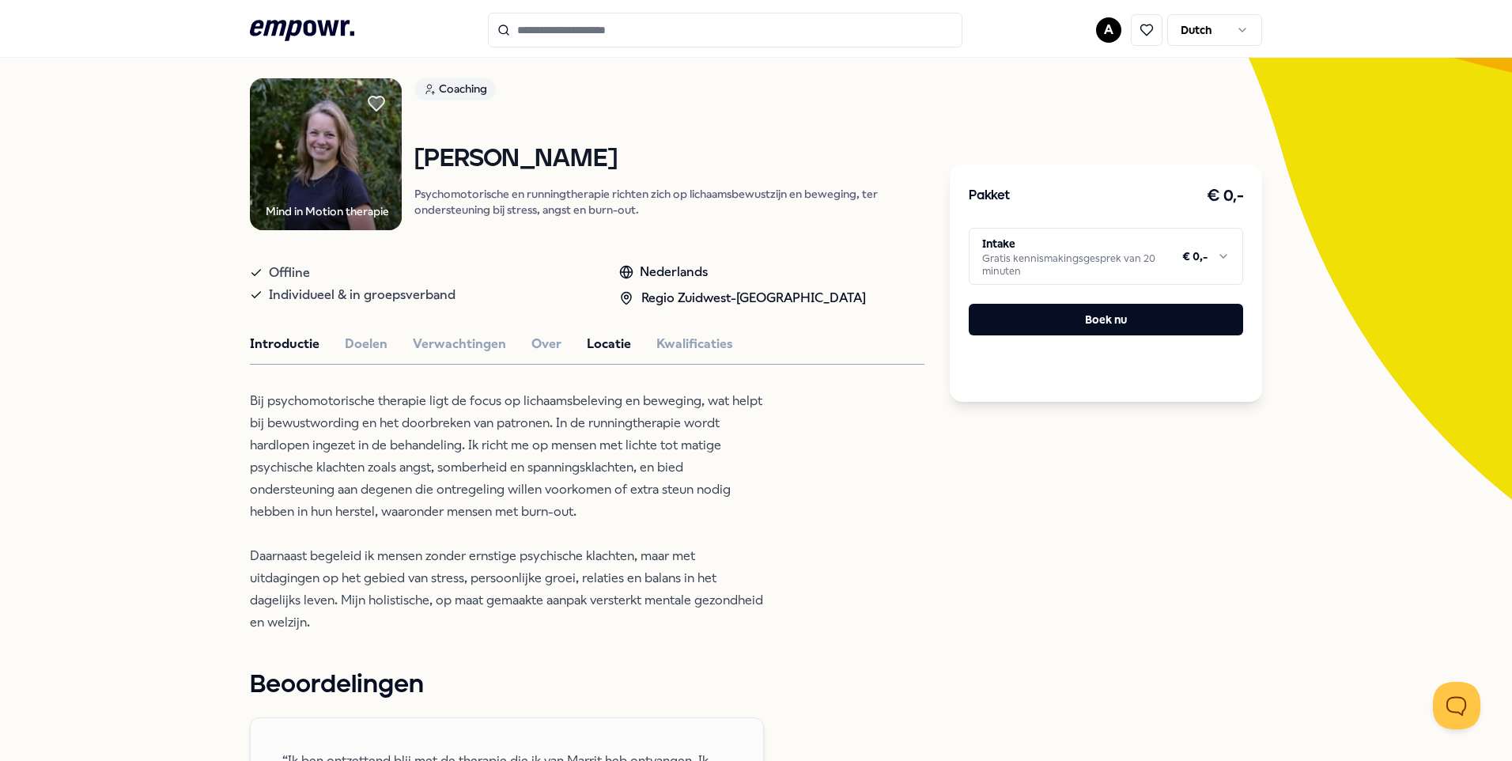
click at [593, 338] on button "Locatie" at bounding box center [609, 344] width 44 height 21
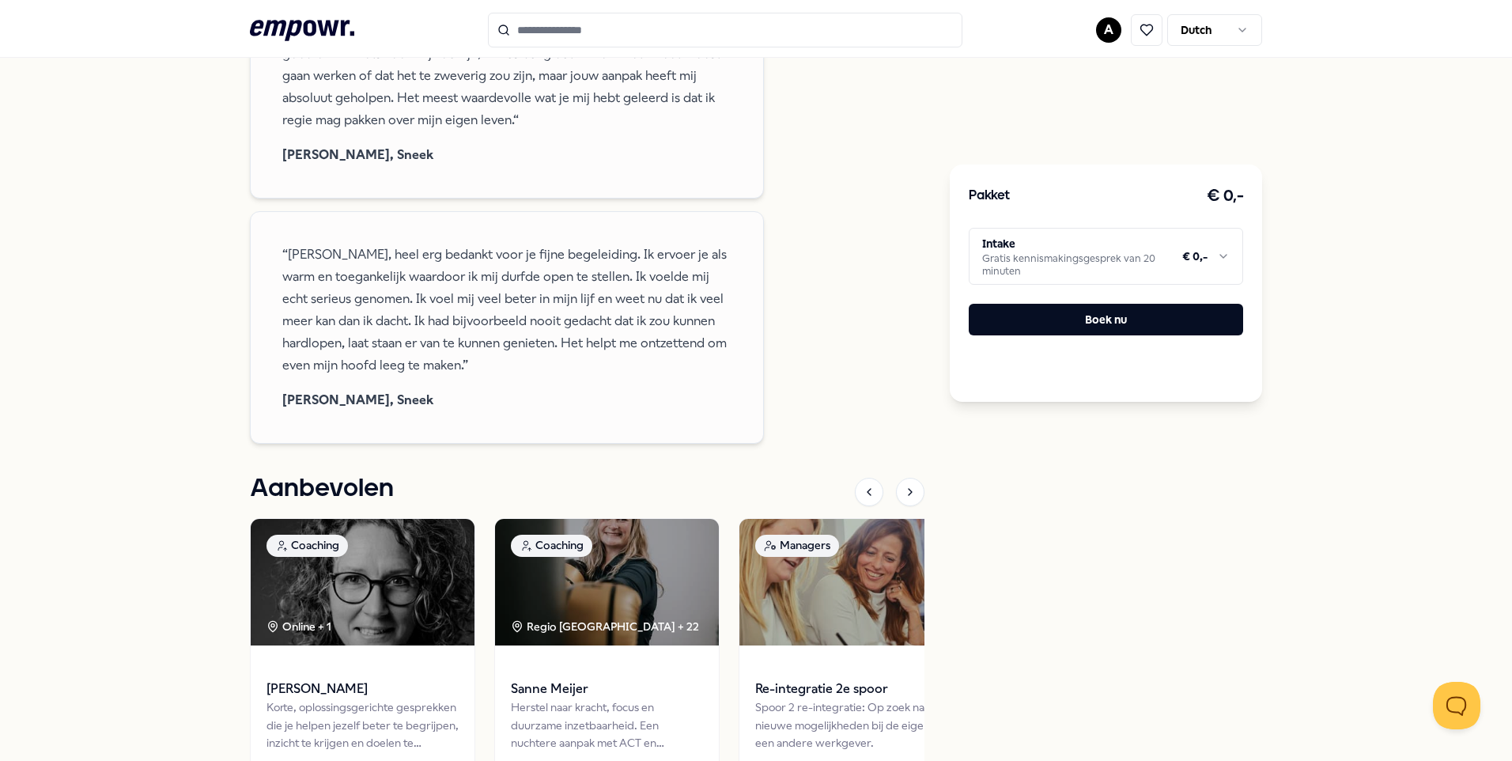
scroll to position [972, 0]
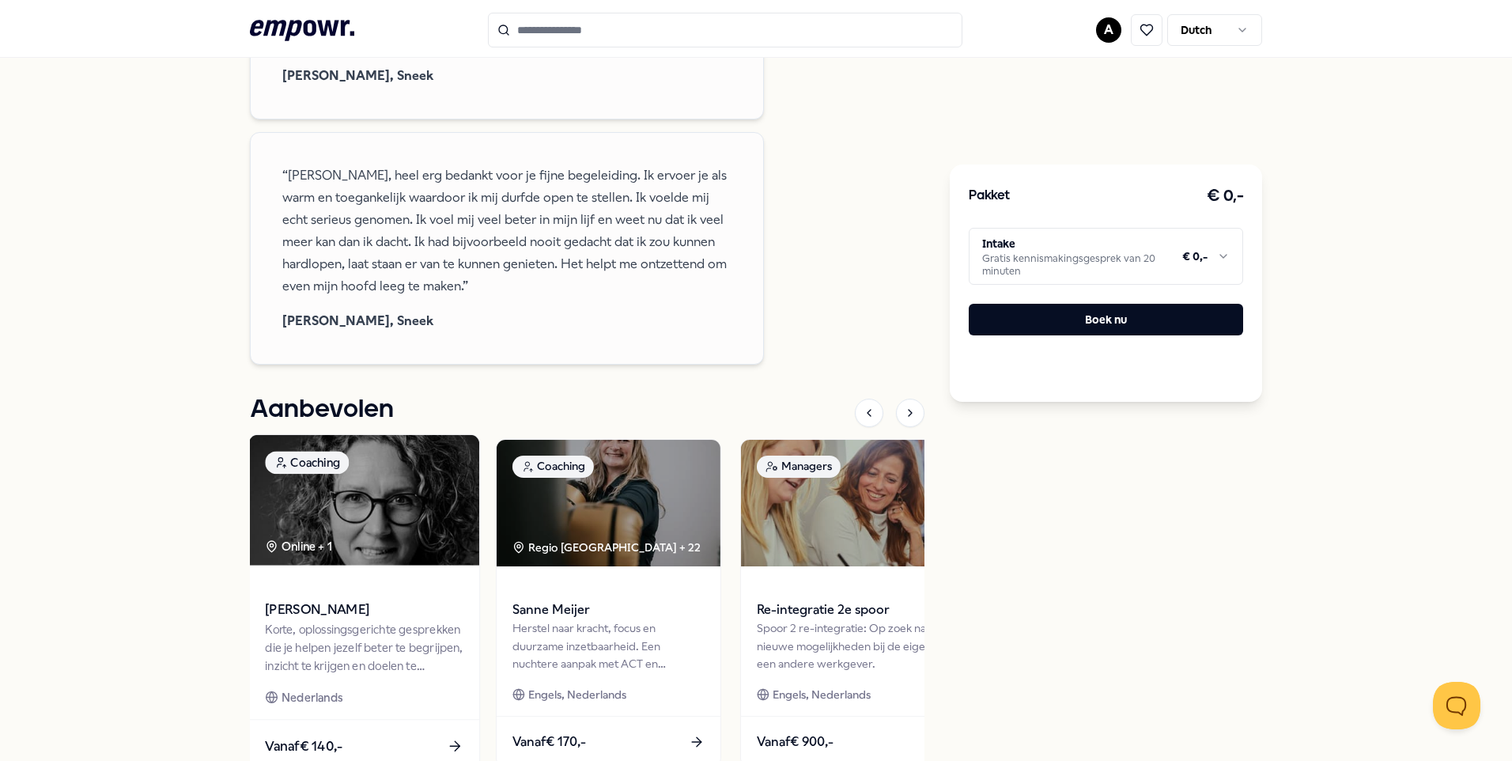
click at [336, 623] on div "Korte, oplossingsgerichte gesprekken die je helpen jezelf beter te begrijpen, i…" at bounding box center [364, 647] width 198 height 55
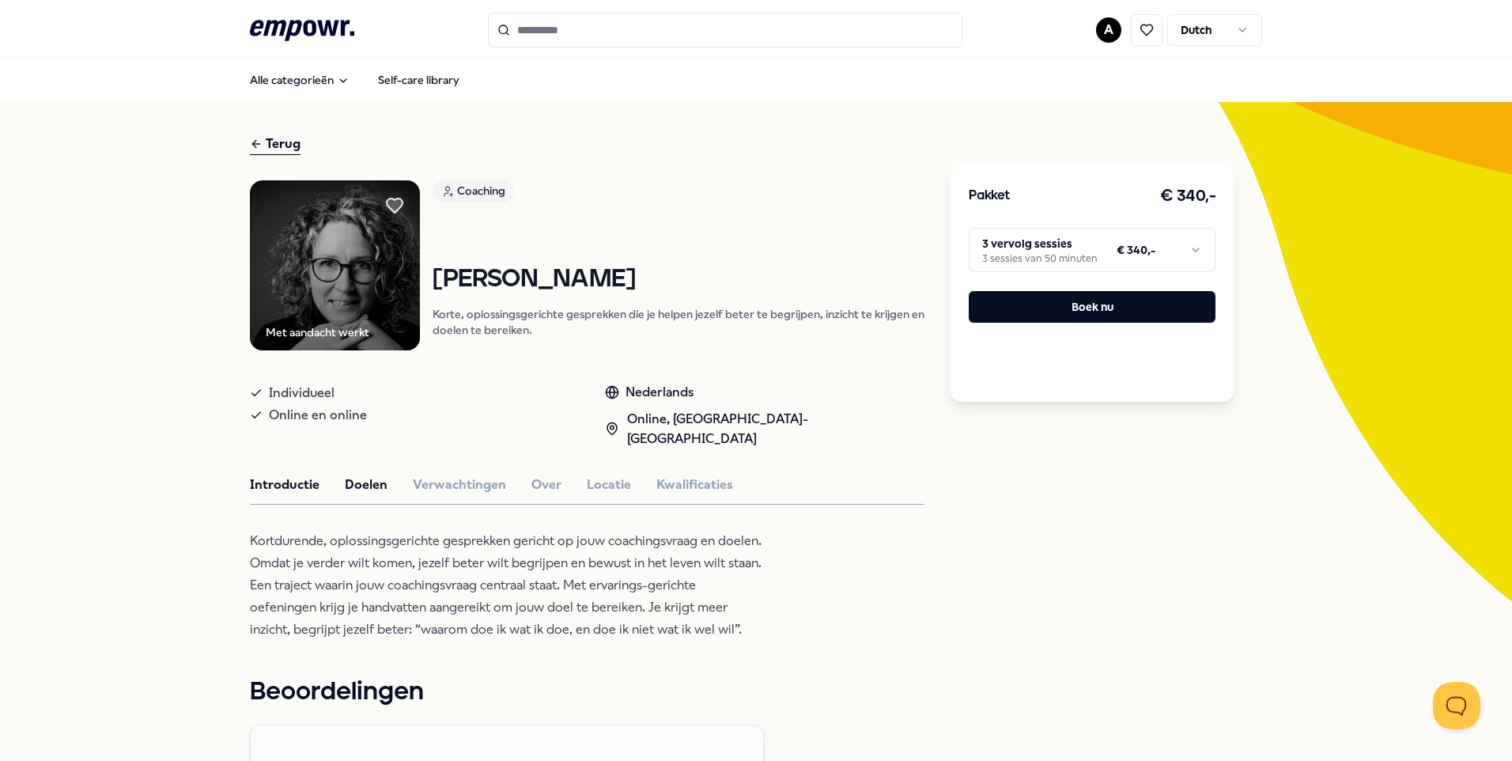
click at [363, 474] on button "Doelen" at bounding box center [366, 484] width 43 height 21
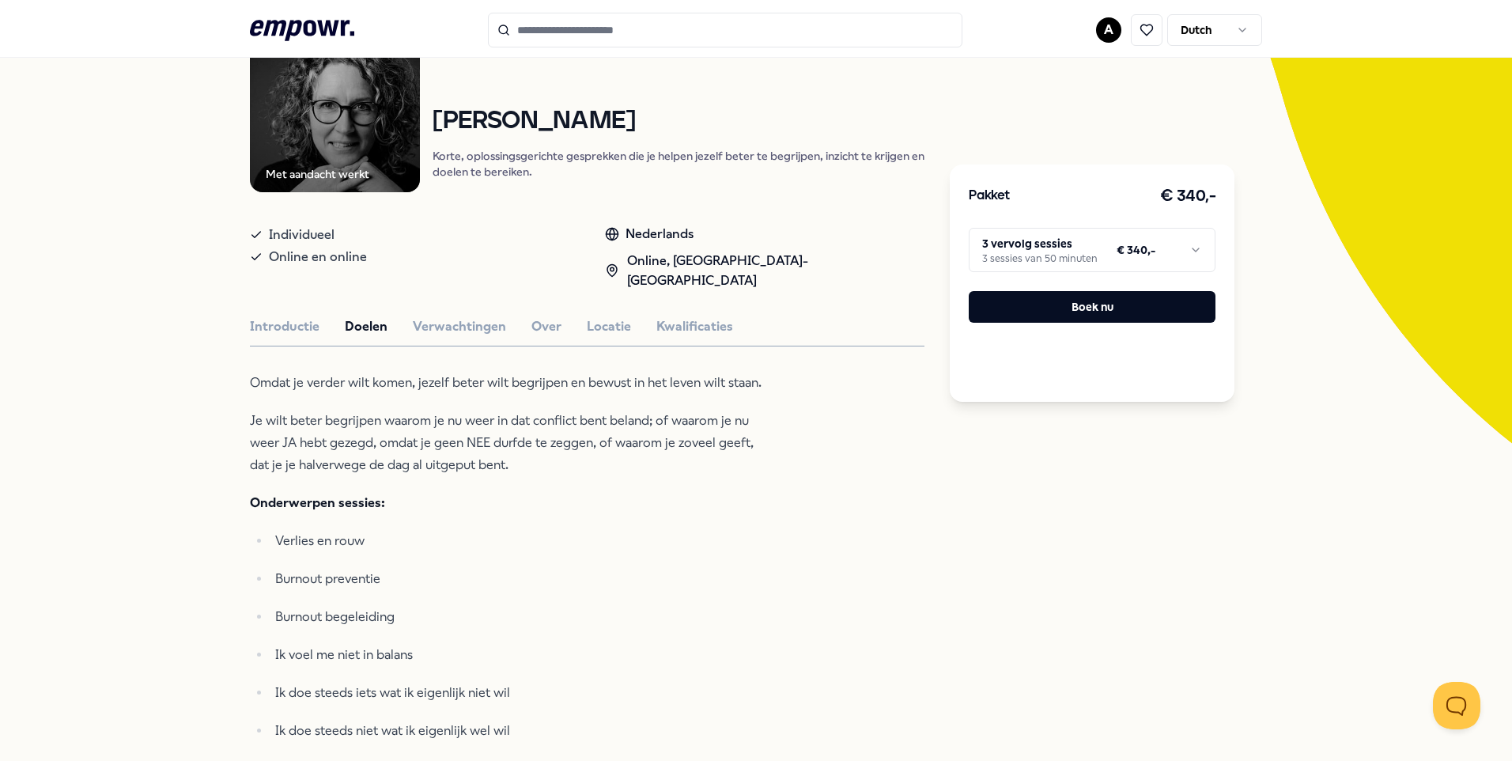
scroll to position [79, 0]
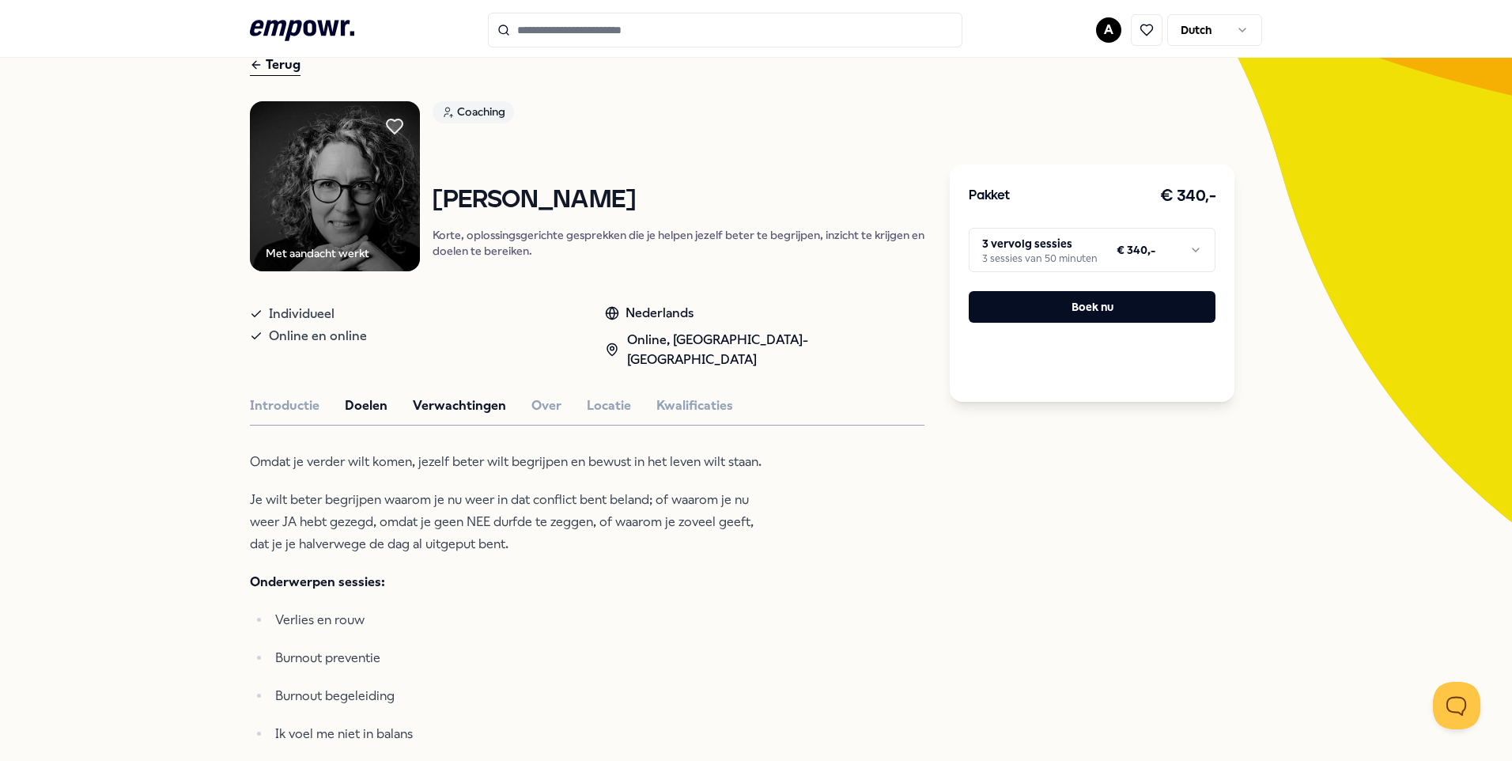
click at [438, 395] on button "Verwachtingen" at bounding box center [459, 405] width 93 height 21
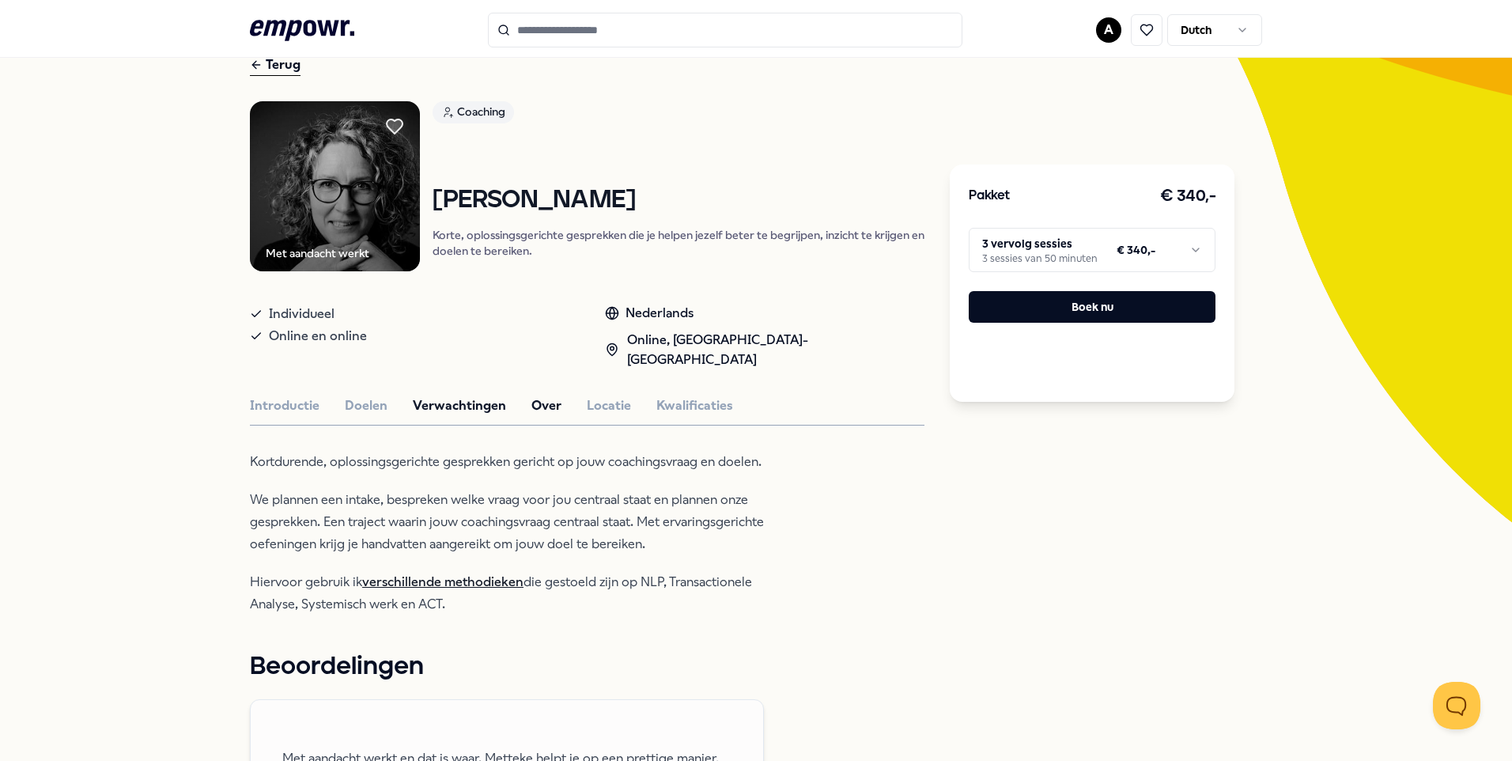
click at [531, 395] on button "Over" at bounding box center [546, 405] width 30 height 21
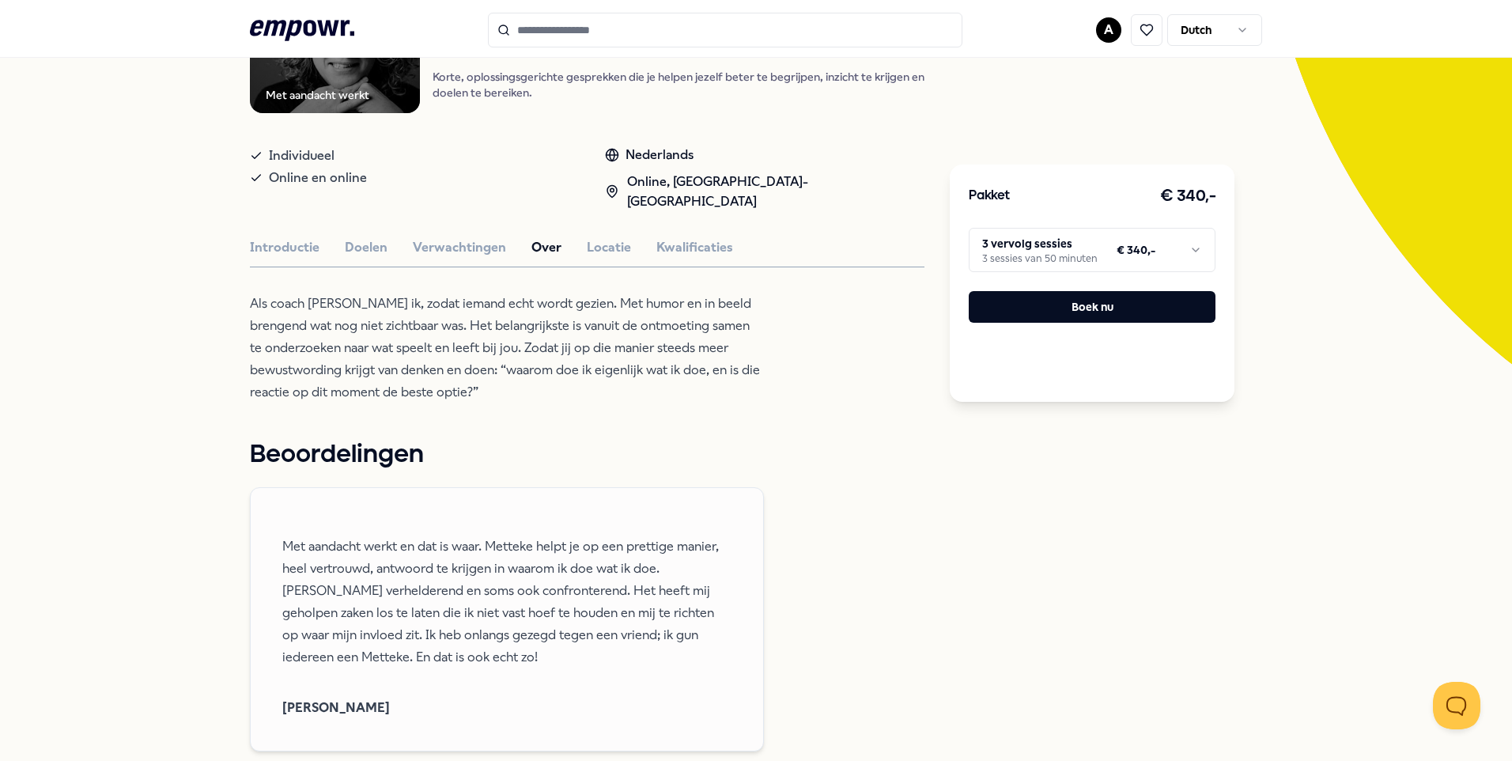
scroll to position [0, 0]
